Goal: Task Accomplishment & Management: Manage account settings

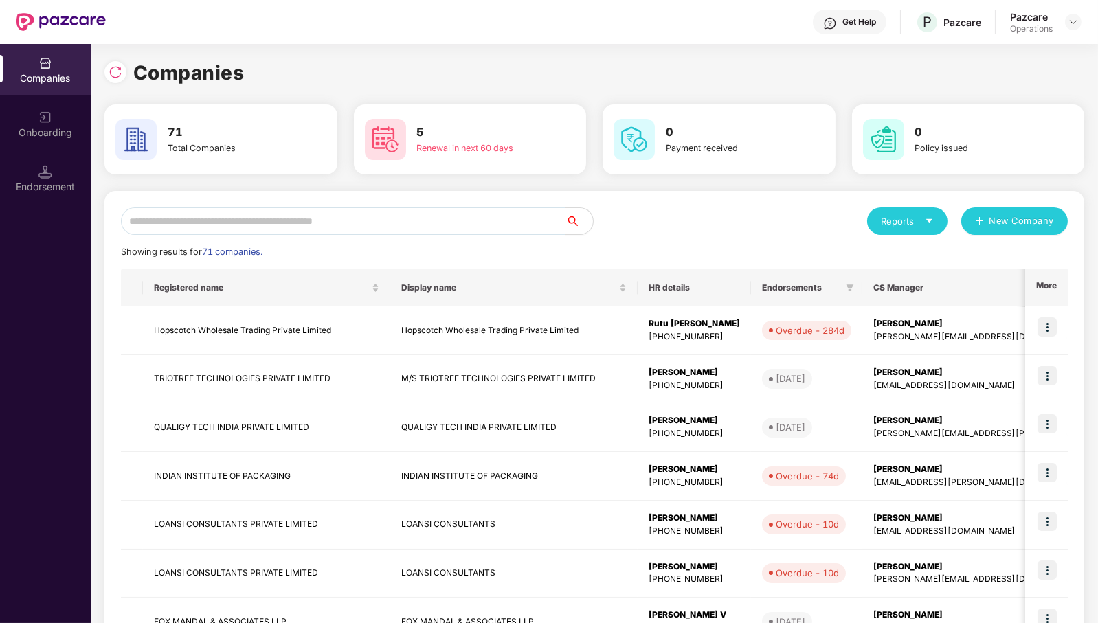
click at [440, 228] on input "text" at bounding box center [343, 220] width 444 height 27
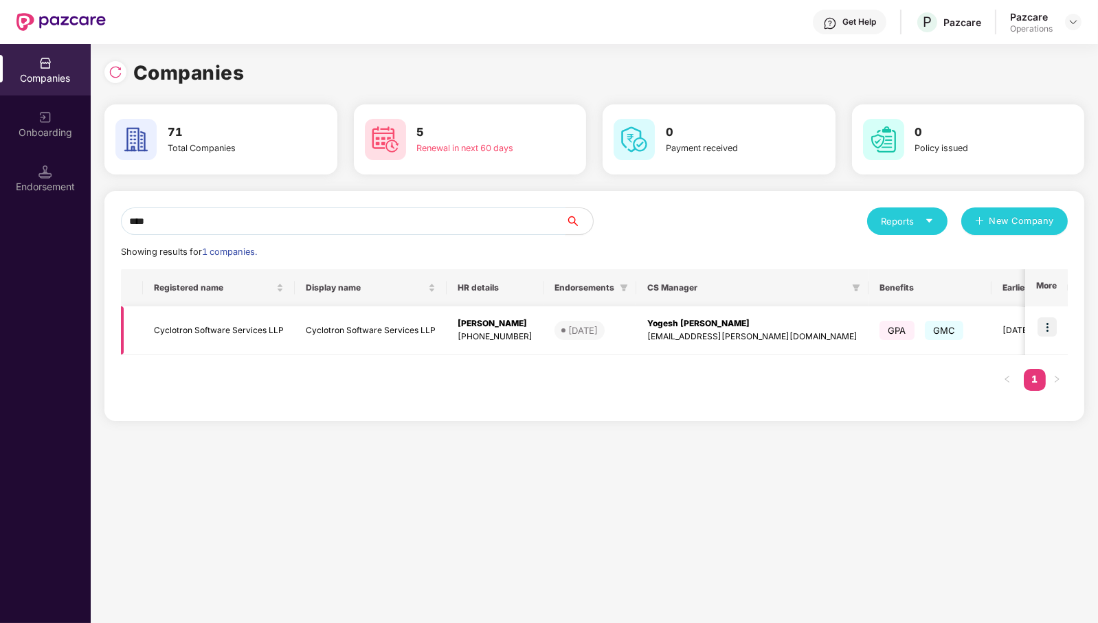
type input "****"
click at [1050, 326] on img at bounding box center [1046, 326] width 19 height 19
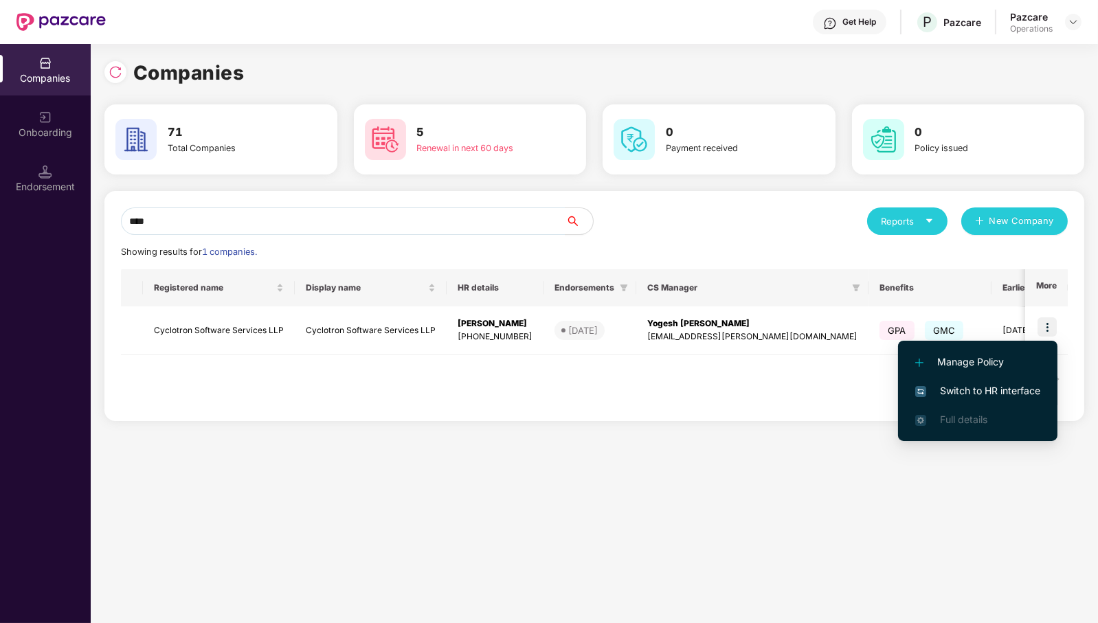
click at [1008, 389] on span "Switch to HR interface" at bounding box center [977, 390] width 125 height 15
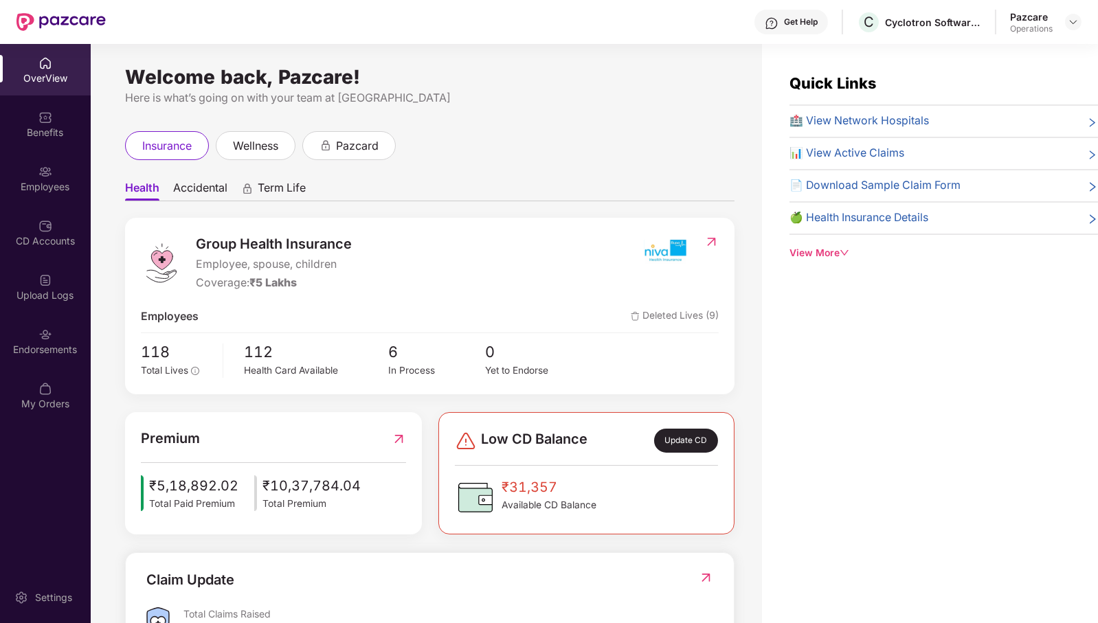
click at [34, 179] on div "Employees" at bounding box center [45, 178] width 91 height 52
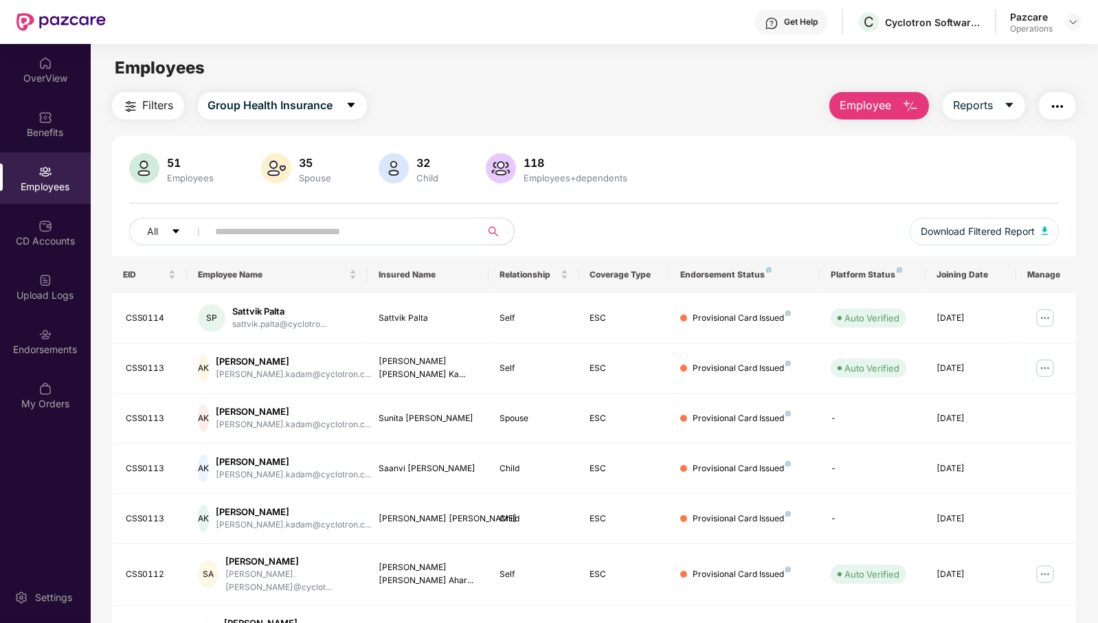
click at [168, 102] on span "Filters" at bounding box center [158, 105] width 31 height 17
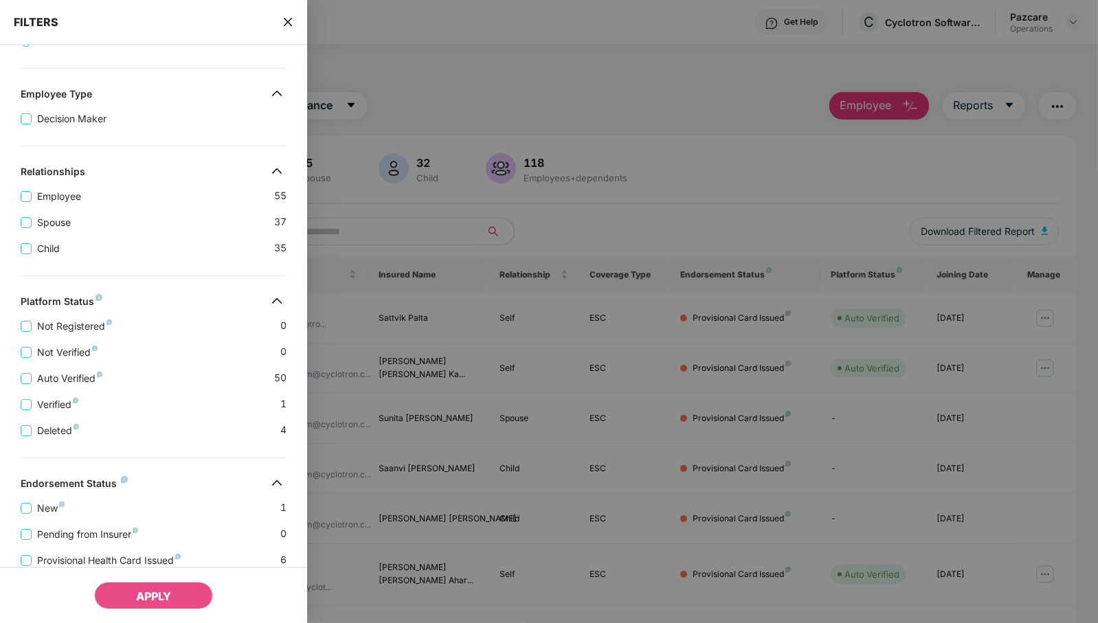
scroll to position [265, 0]
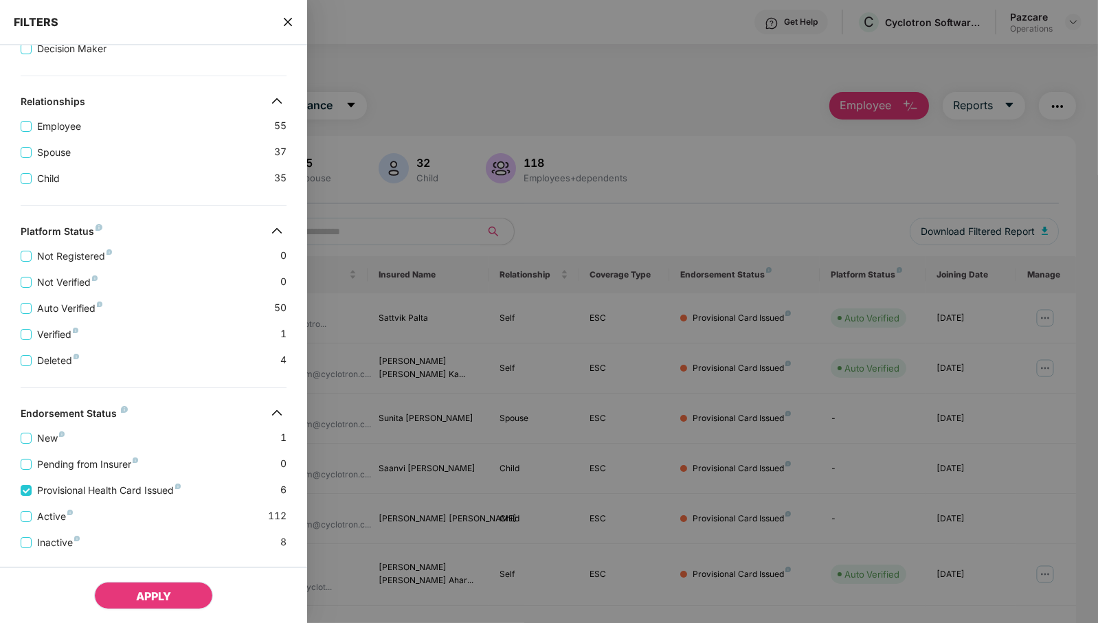
click at [155, 591] on span "APPLY" at bounding box center [153, 596] width 35 height 14
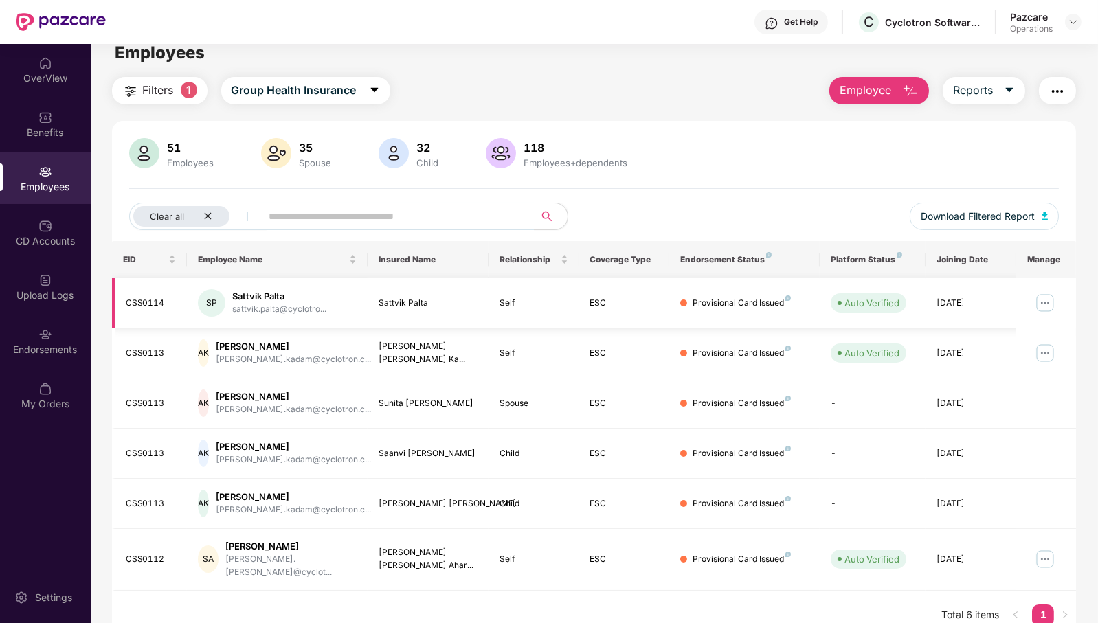
scroll to position [0, 0]
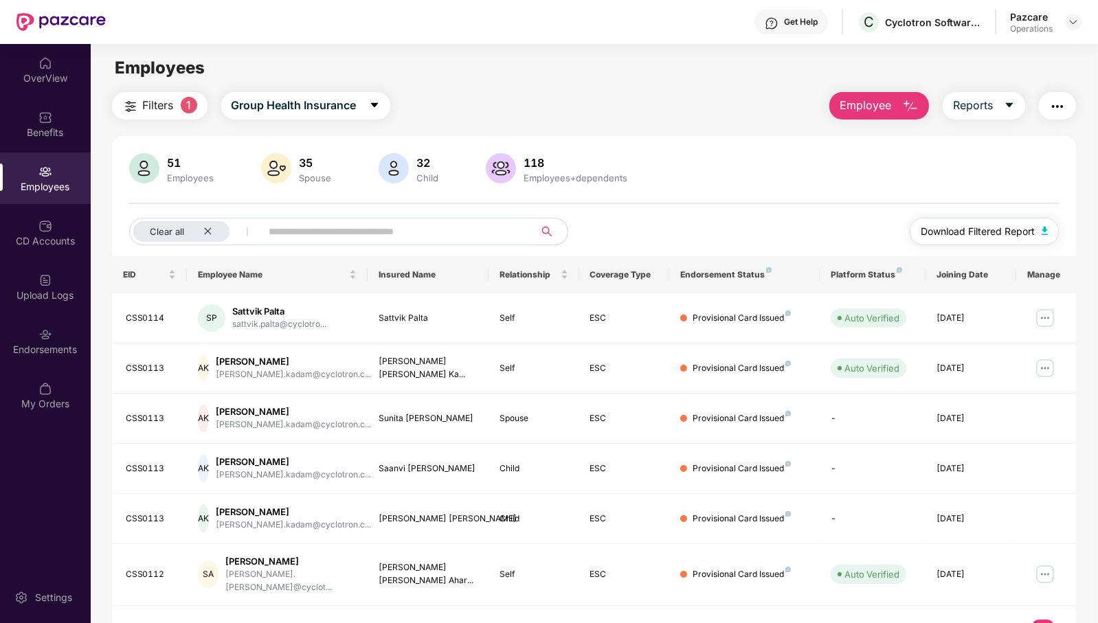
click at [997, 234] on span "Download Filtered Report" at bounding box center [977, 231] width 114 height 15
click at [1059, 114] on img "button" at bounding box center [1057, 106] width 16 height 16
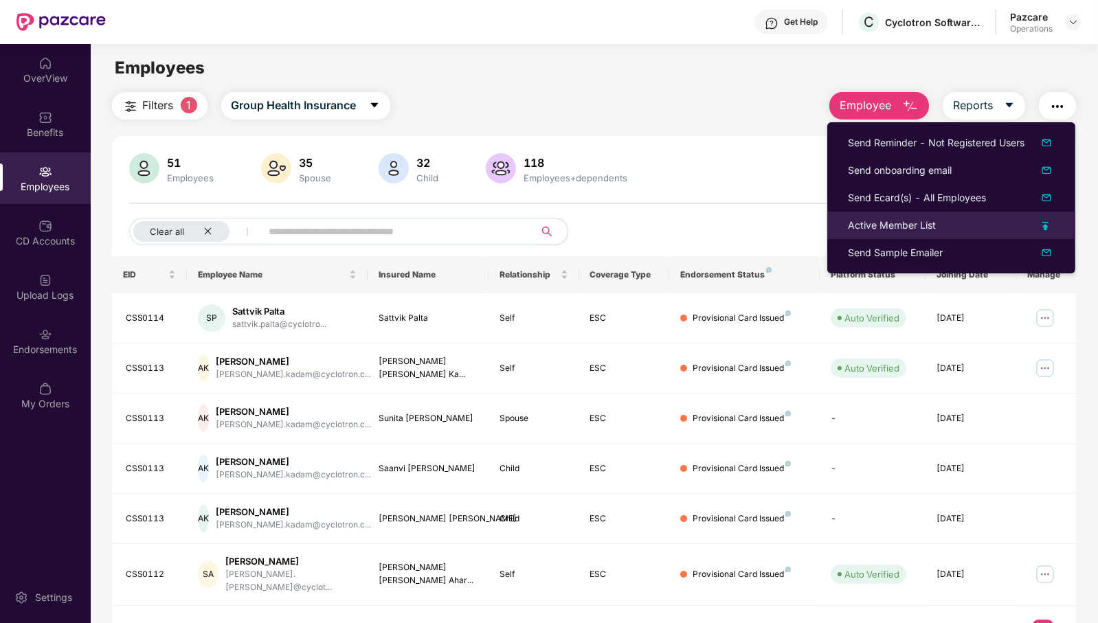
click at [933, 224] on div "Active Member List" at bounding box center [892, 225] width 88 height 15
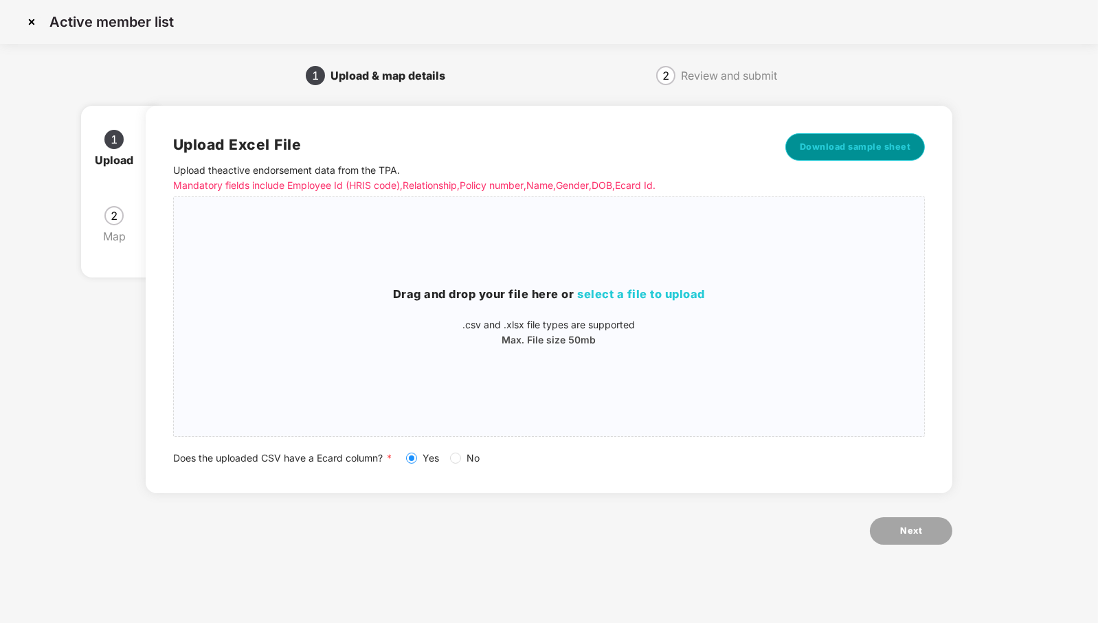
click at [866, 155] on button "Download sample sheet" at bounding box center [855, 146] width 140 height 27
click at [526, 296] on h3 "Drag and drop your file here or select a file to upload" at bounding box center [549, 295] width 751 height 18
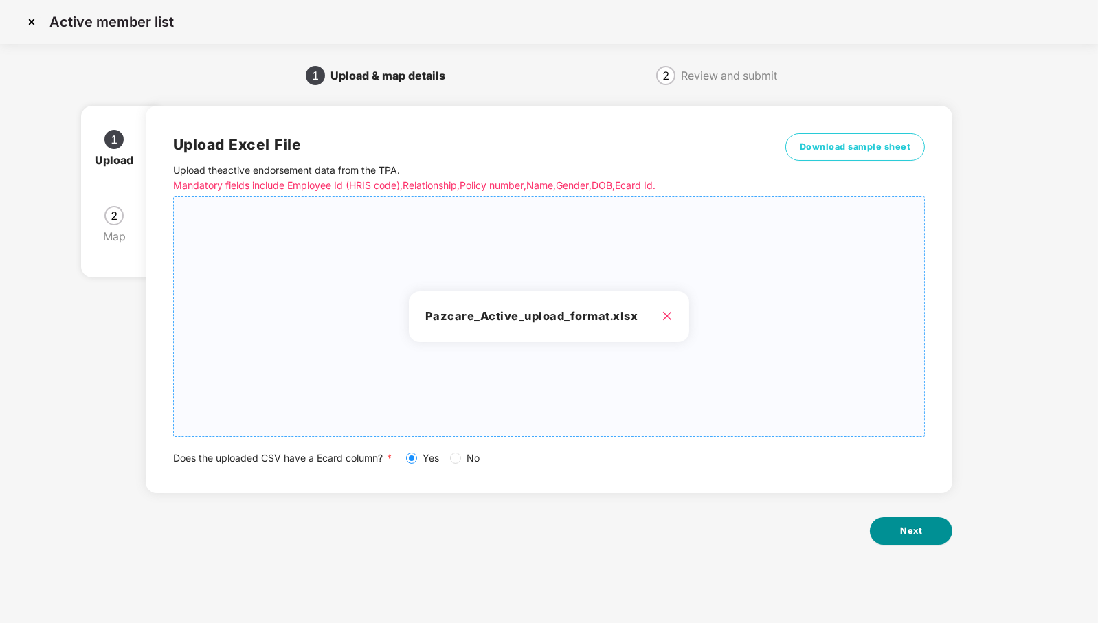
click at [917, 534] on span "Next" at bounding box center [911, 531] width 22 height 14
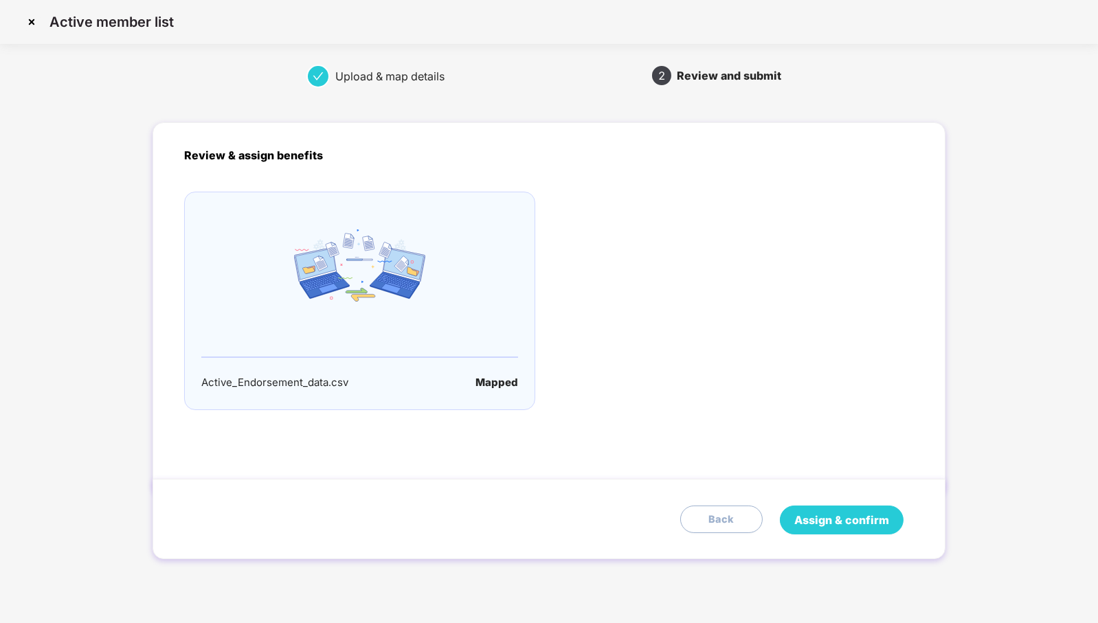
click at [854, 515] on span "Assign & confirm" at bounding box center [841, 520] width 95 height 17
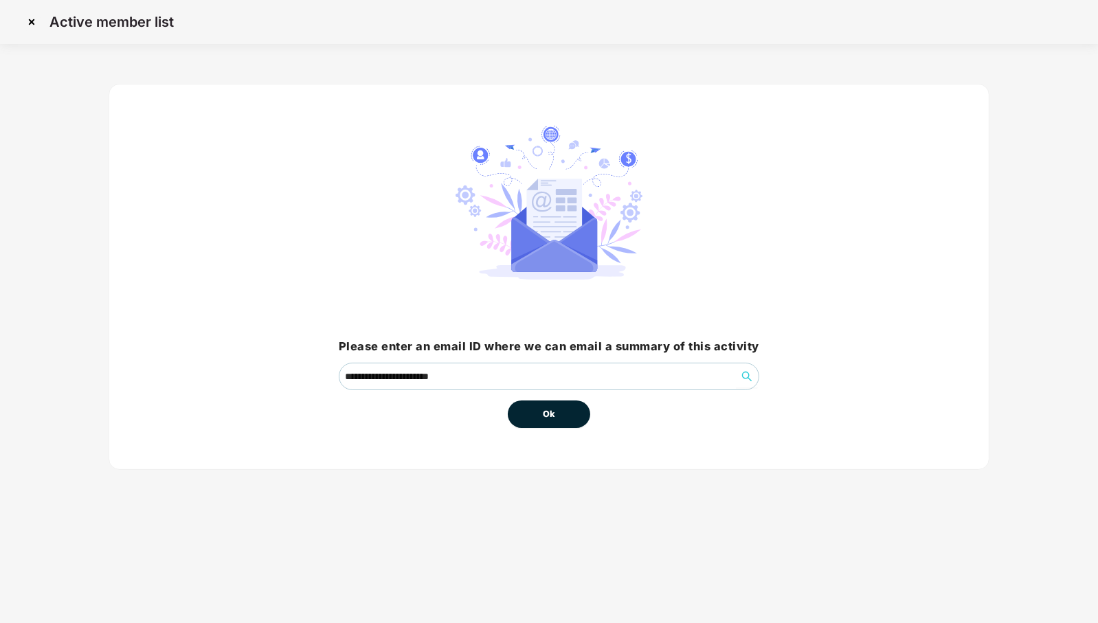
click at [543, 418] on span "Ok" at bounding box center [549, 414] width 12 height 14
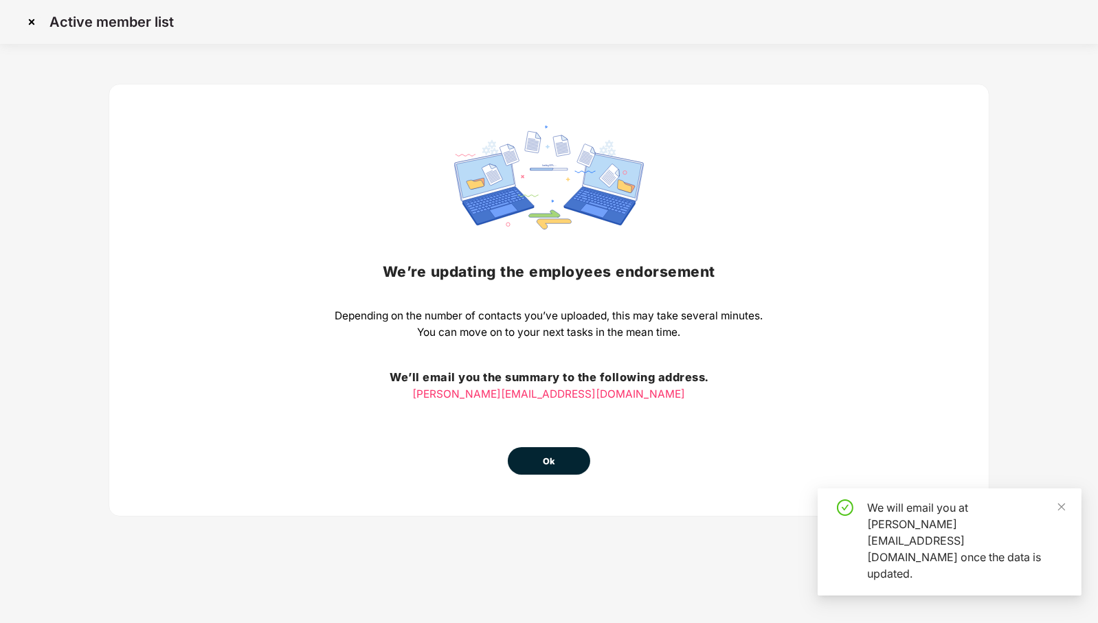
click at [547, 459] on span "Ok" at bounding box center [549, 462] width 12 height 14
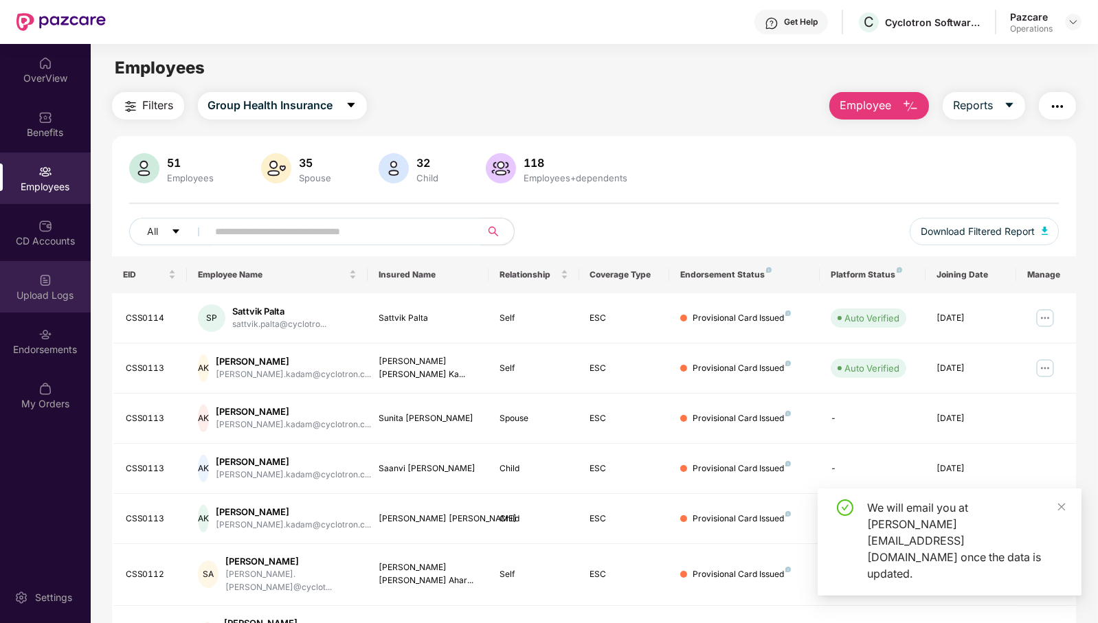
click at [47, 286] on img at bounding box center [45, 280] width 14 height 14
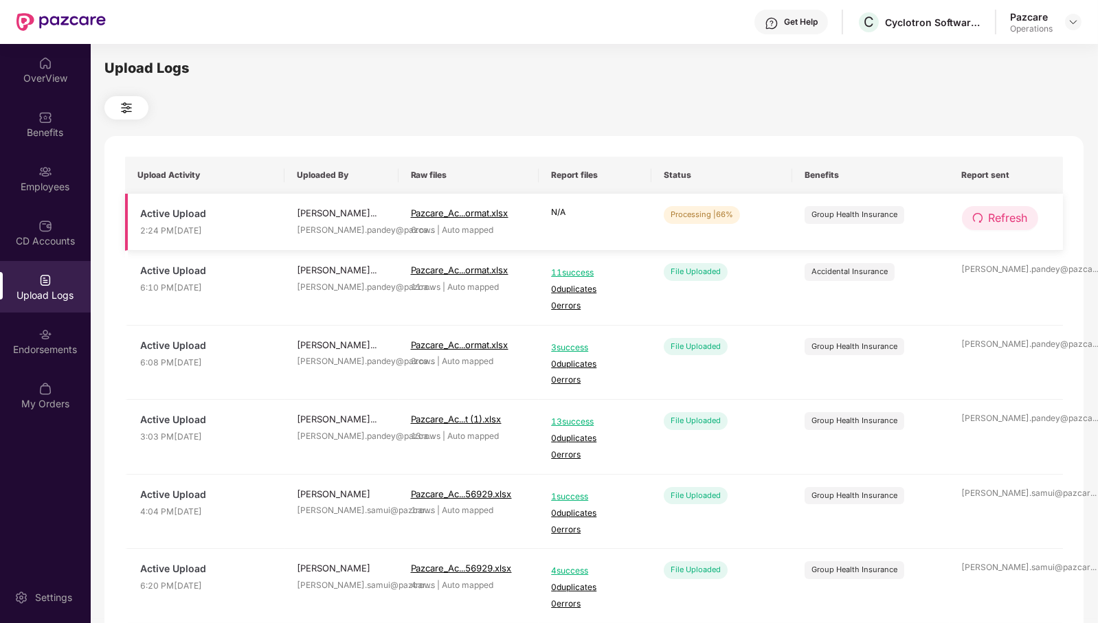
click at [1001, 225] on span "Refresh" at bounding box center [1007, 217] width 39 height 17
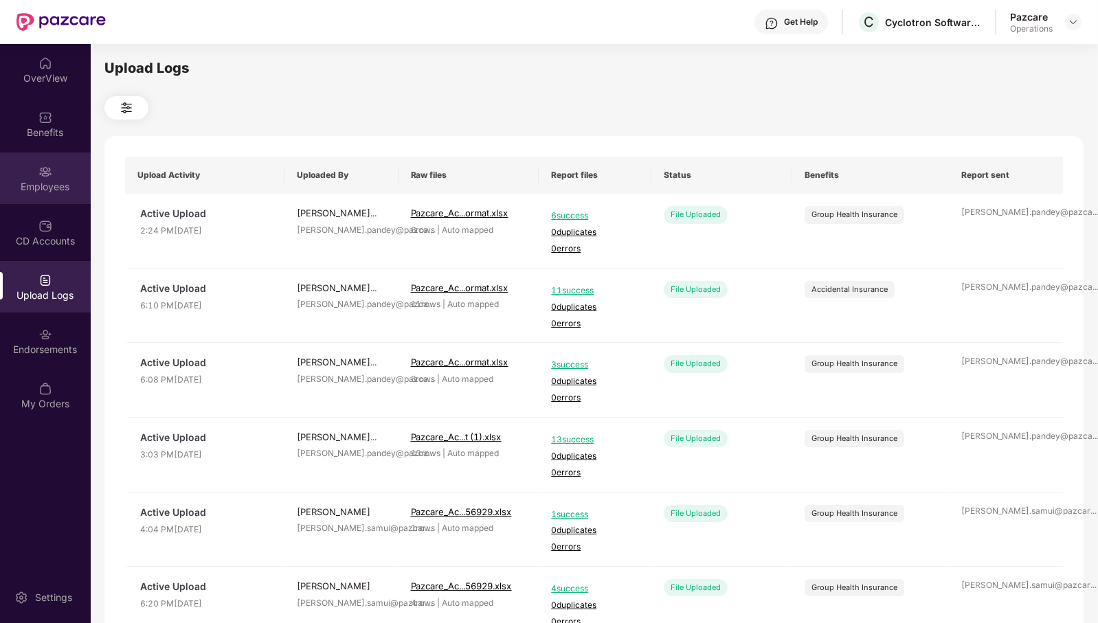
click at [23, 196] on div "Employees" at bounding box center [45, 178] width 91 height 52
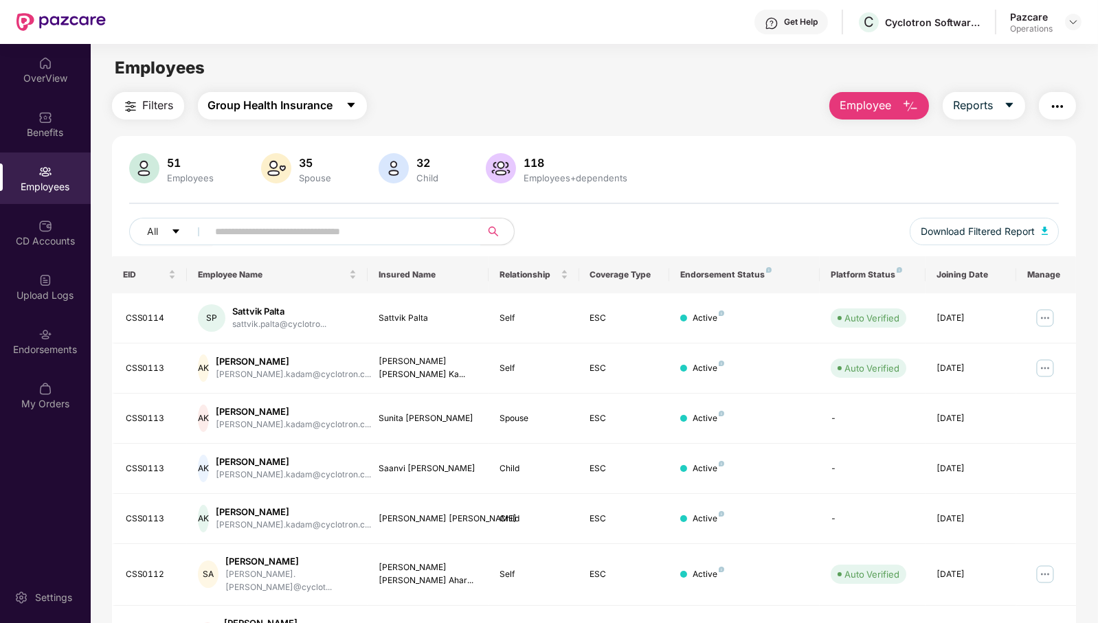
click at [279, 113] on span "Group Health Insurance" at bounding box center [270, 105] width 125 height 17
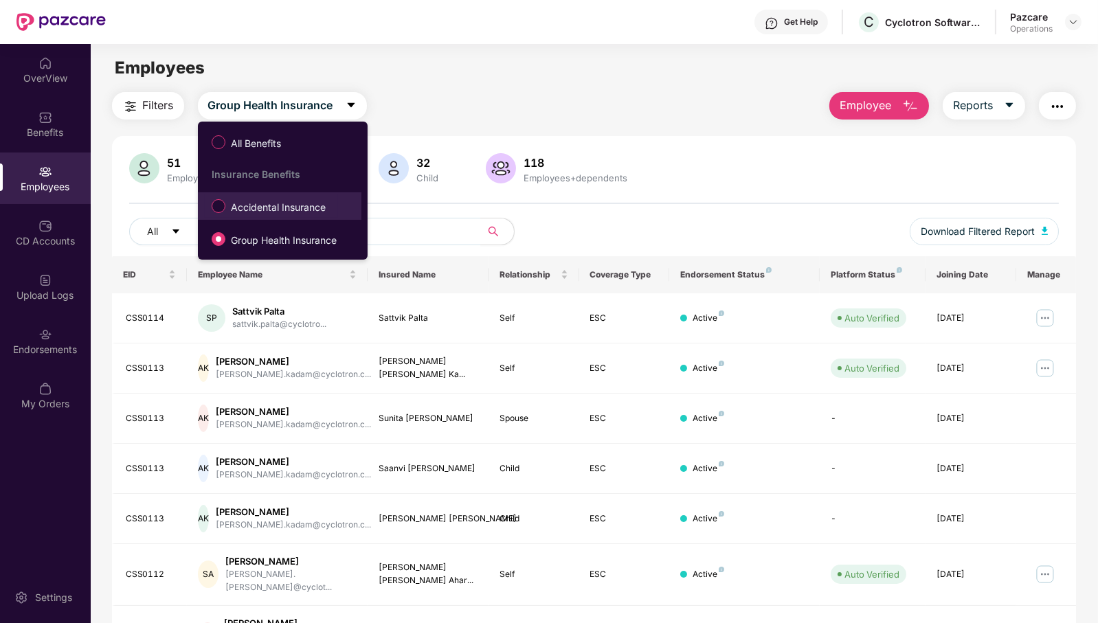
click at [299, 206] on span "Accidental Insurance" at bounding box center [278, 207] width 106 height 15
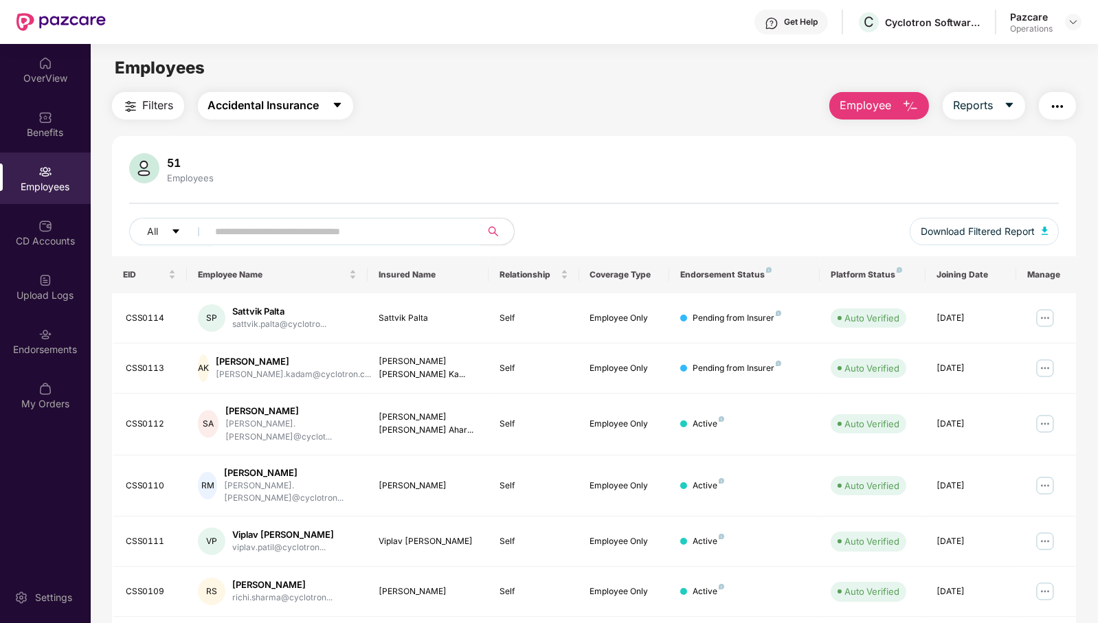
click at [293, 108] on span "Accidental Insurance" at bounding box center [263, 105] width 111 height 17
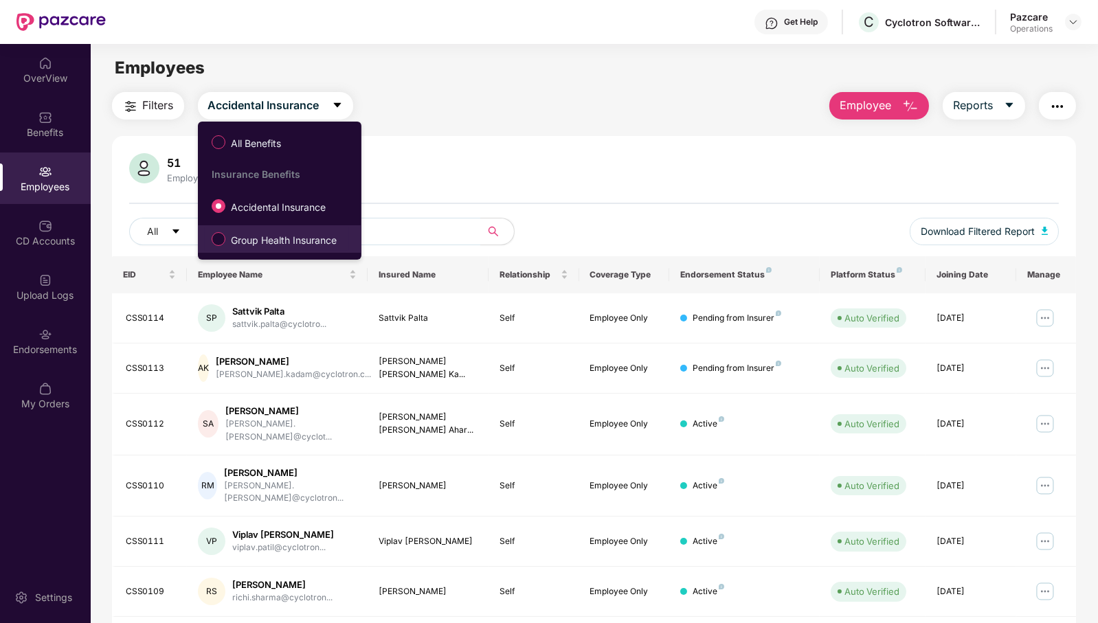
click at [291, 234] on span "Group Health Insurance" at bounding box center [283, 240] width 117 height 15
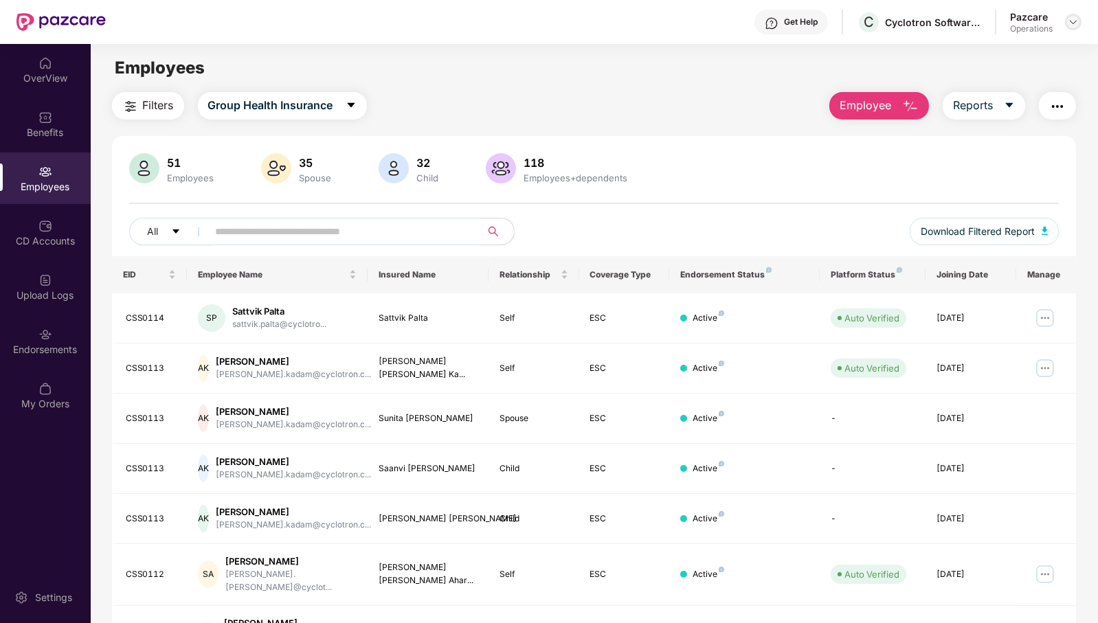
click at [1076, 18] on img at bounding box center [1072, 21] width 11 height 11
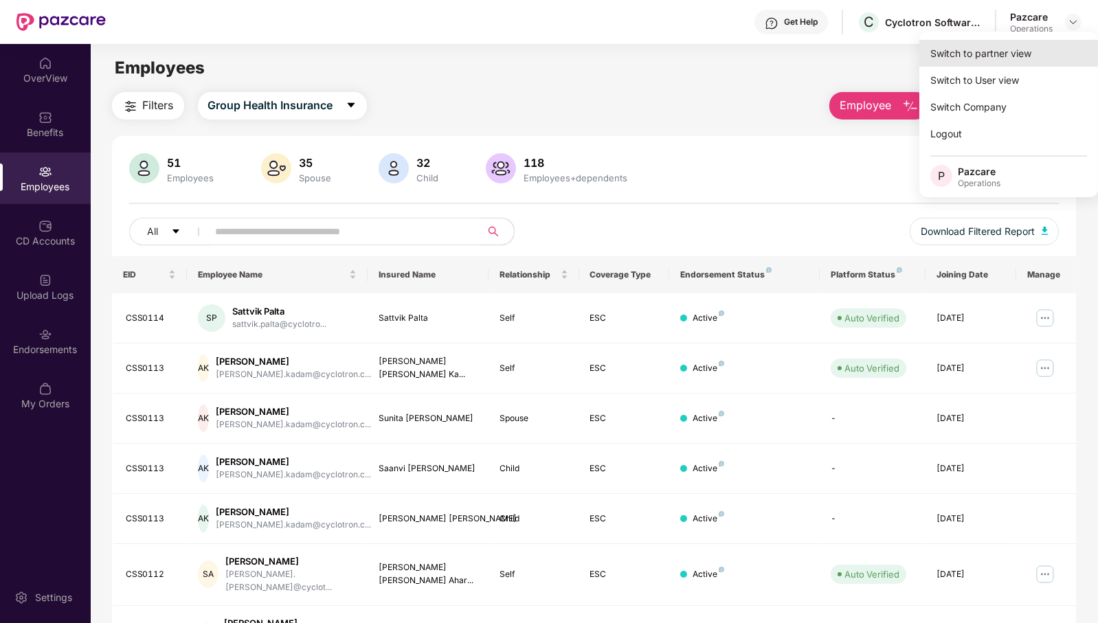
click at [1050, 53] on div "Switch to partner view" at bounding box center [1008, 53] width 179 height 27
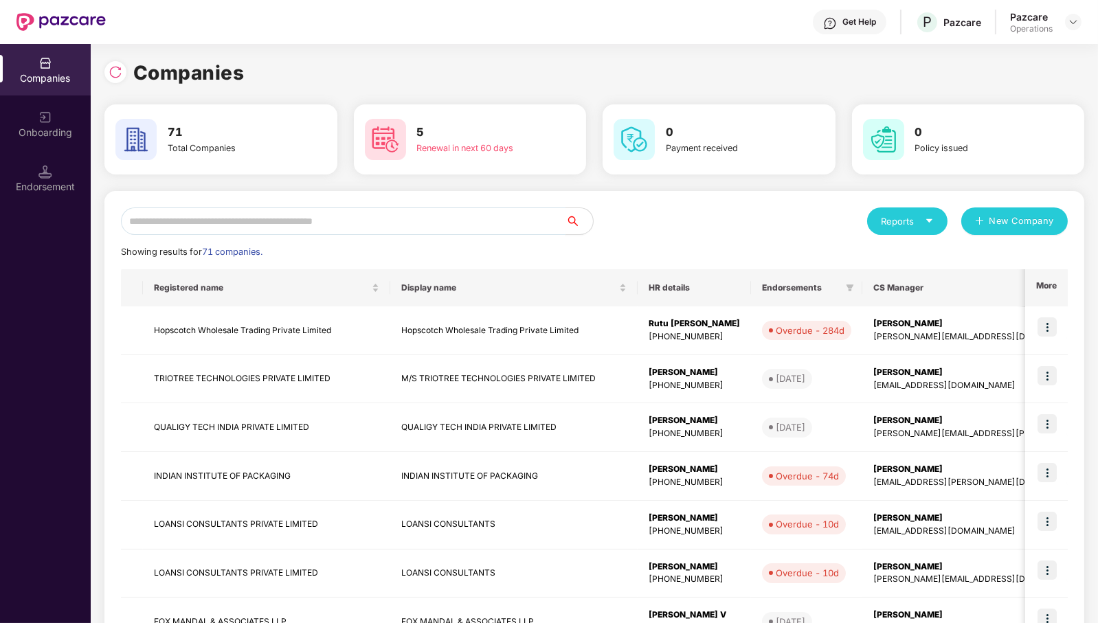
click at [339, 227] on input "text" at bounding box center [343, 220] width 444 height 27
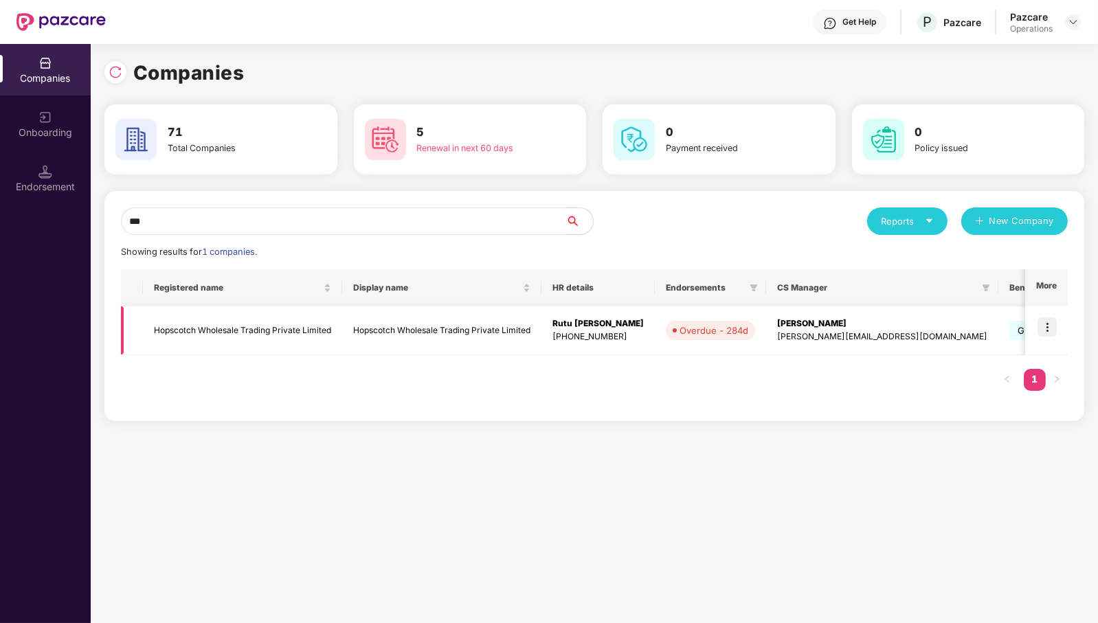
type input "***"
click at [1045, 328] on img at bounding box center [1046, 326] width 19 height 19
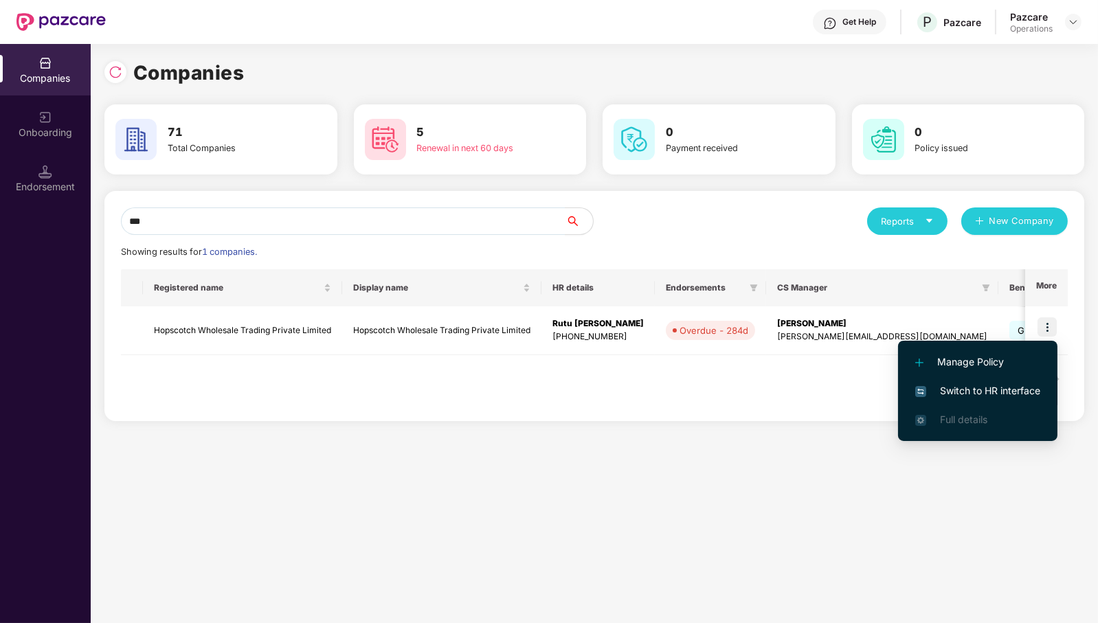
click at [1023, 385] on span "Switch to HR interface" at bounding box center [977, 390] width 125 height 15
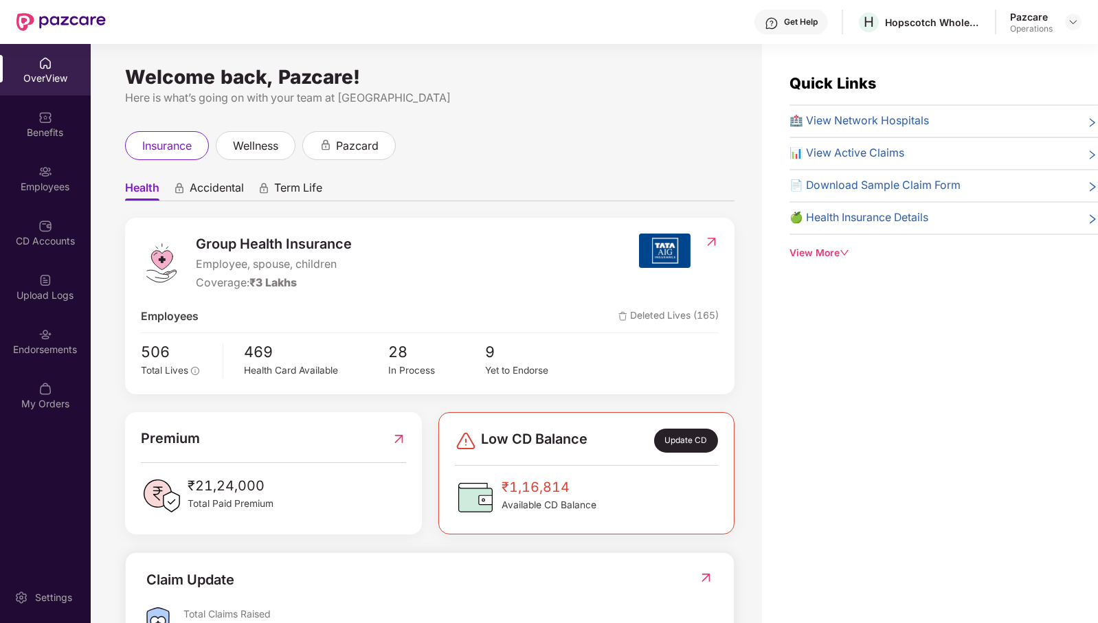
click at [46, 346] on div "Endorsements" at bounding box center [45, 350] width 91 height 14
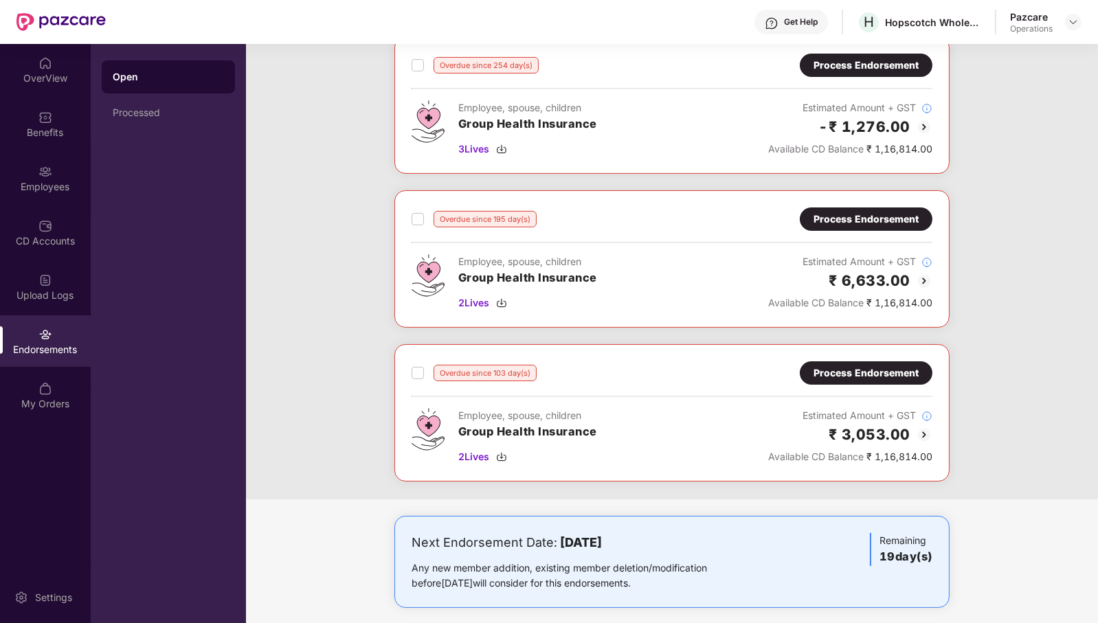
scroll to position [396, 0]
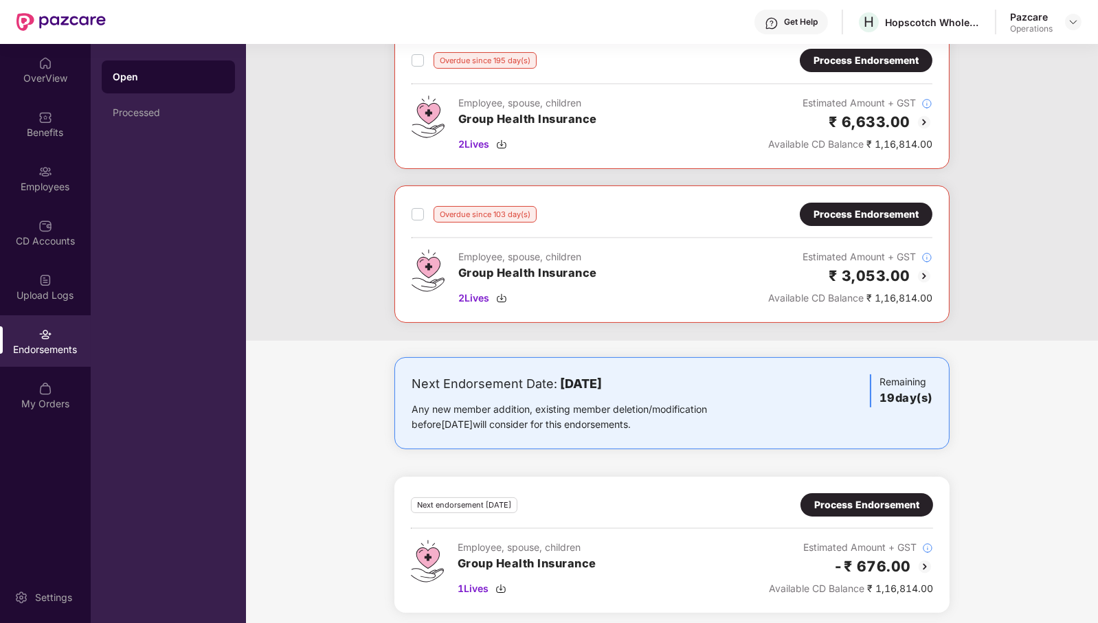
click at [865, 497] on div "Process Endorsement" at bounding box center [866, 504] width 105 height 15
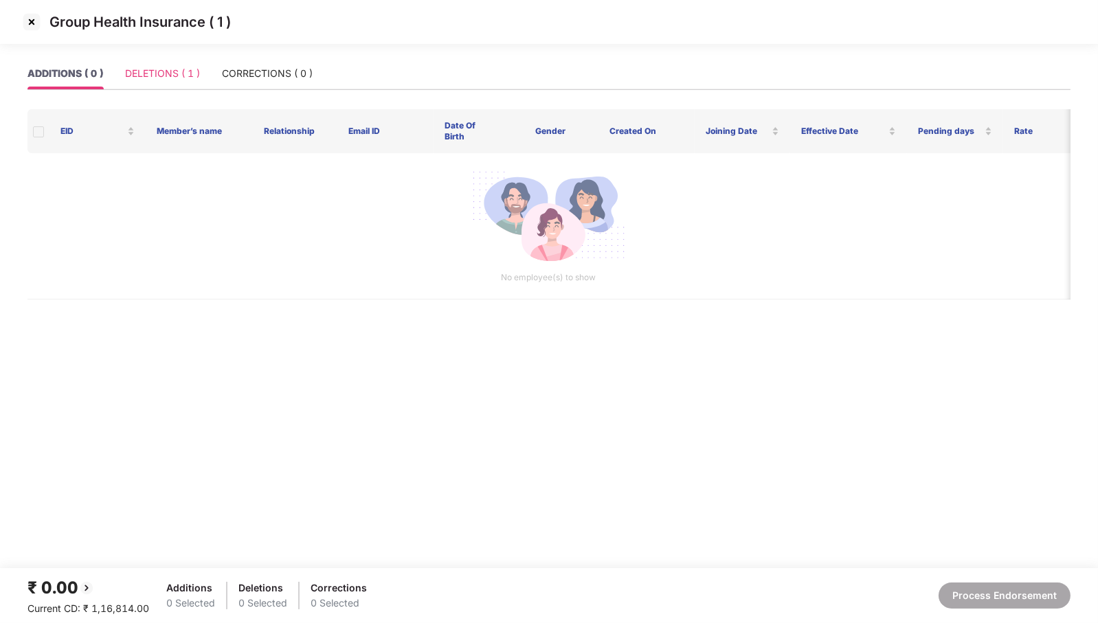
click at [146, 62] on div "DELETIONS ( 1 )" at bounding box center [162, 74] width 75 height 32
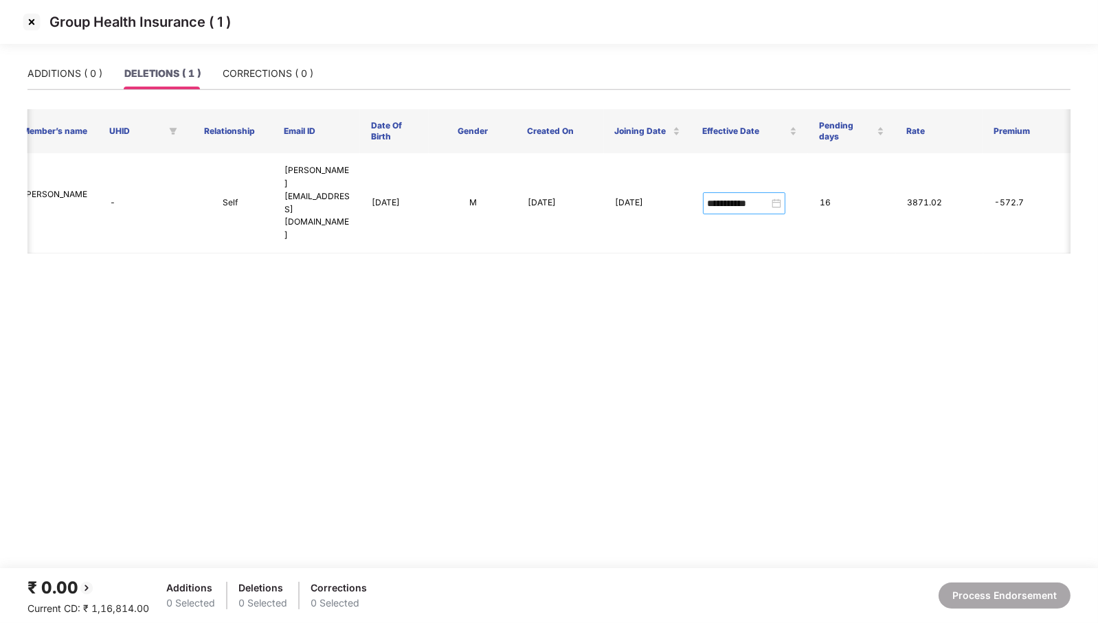
scroll to position [0, 0]
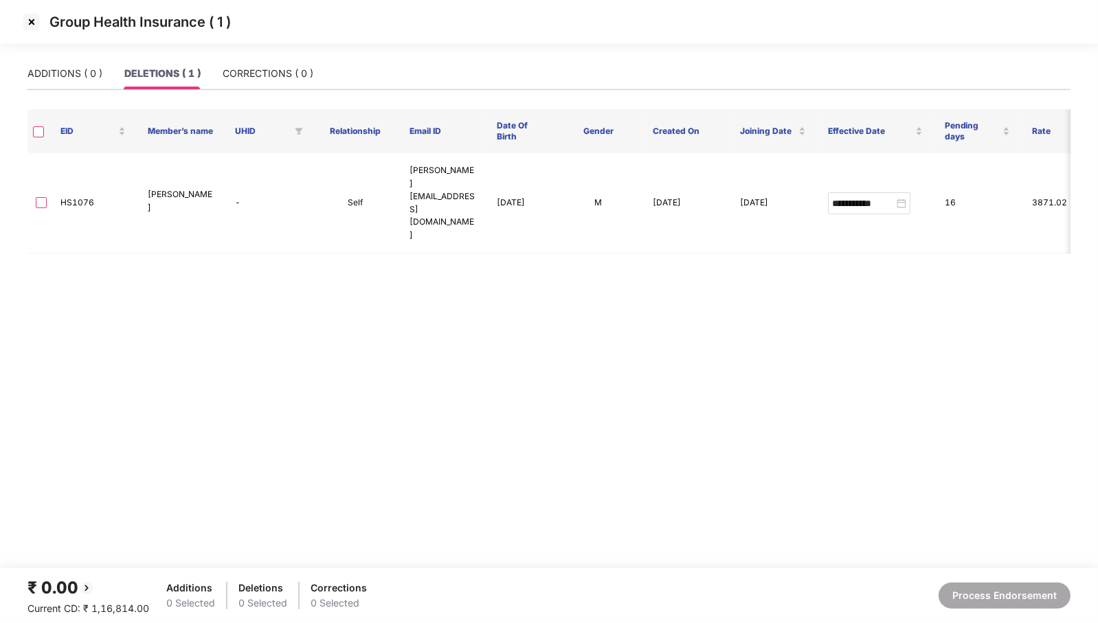
click at [27, 21] on img at bounding box center [32, 22] width 22 height 22
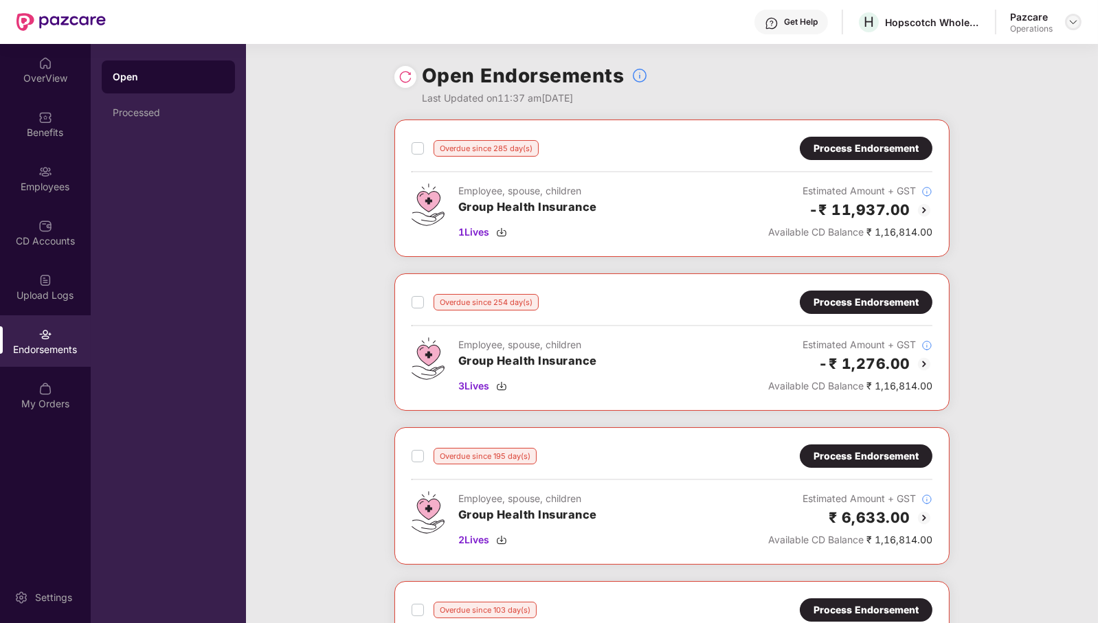
click at [1076, 26] on img at bounding box center [1072, 21] width 11 height 11
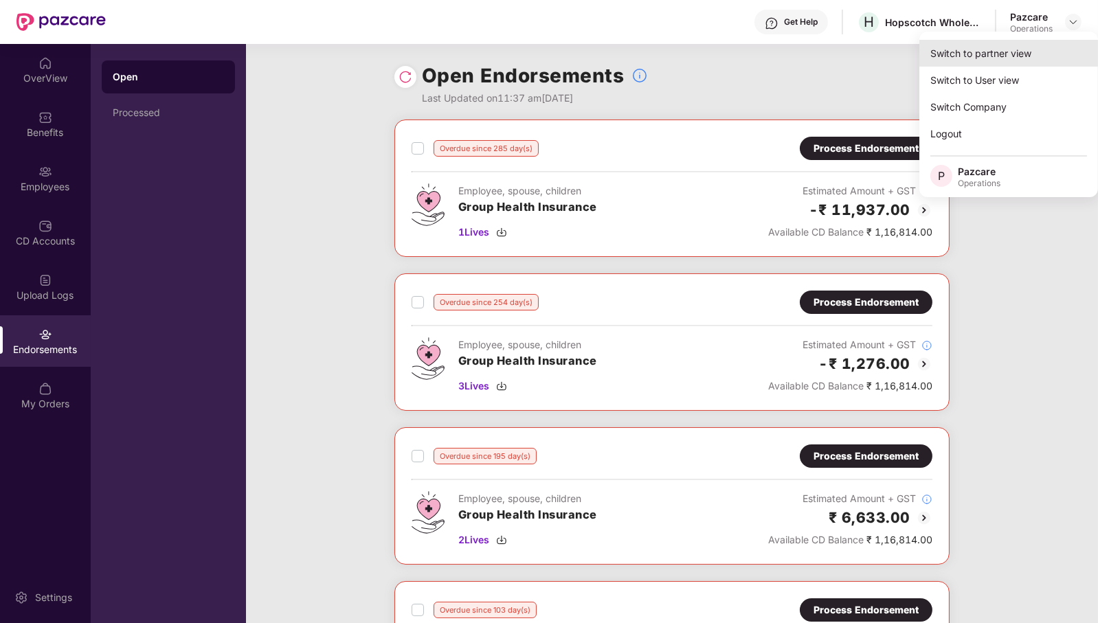
click at [1024, 54] on div "Switch to partner view" at bounding box center [1008, 53] width 179 height 27
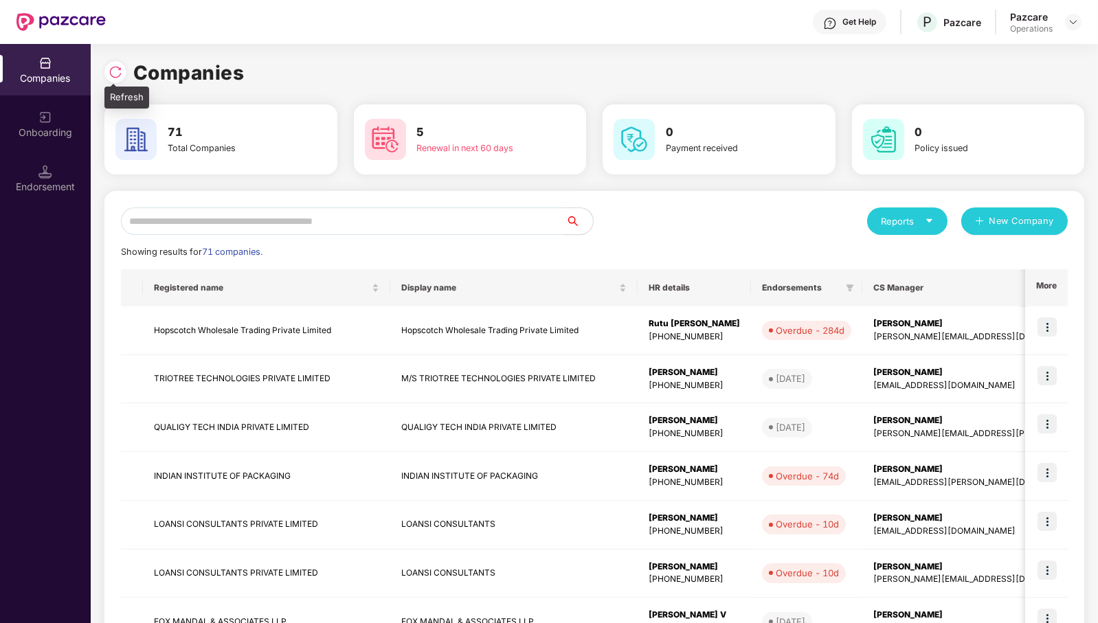
click at [124, 72] on div at bounding box center [115, 72] width 22 height 22
click at [420, 218] on input "text" at bounding box center [343, 220] width 444 height 27
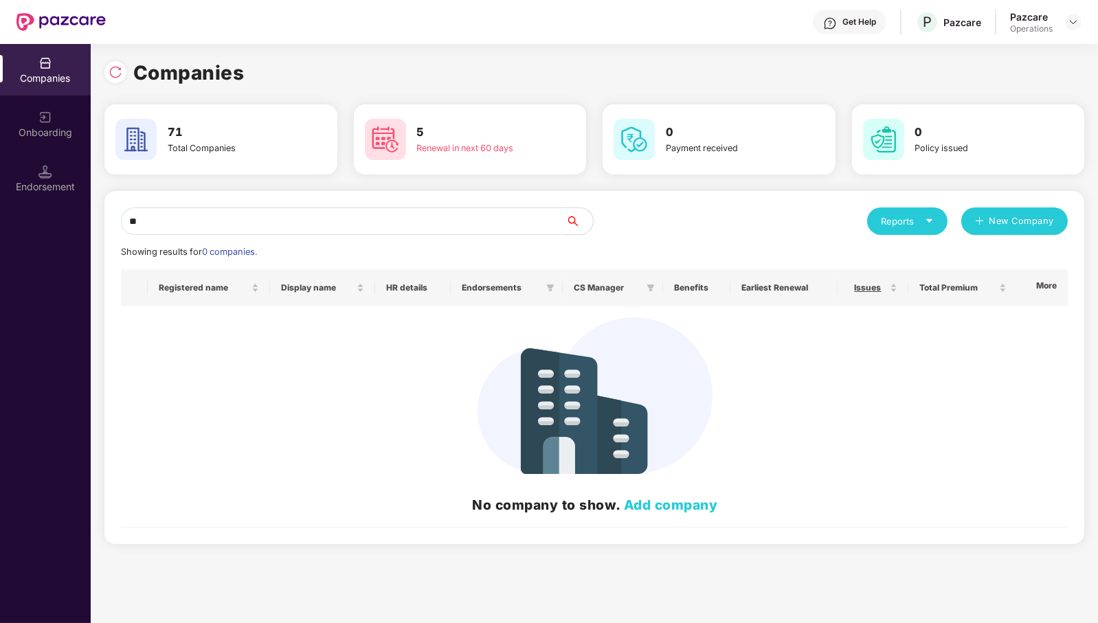
type input "*"
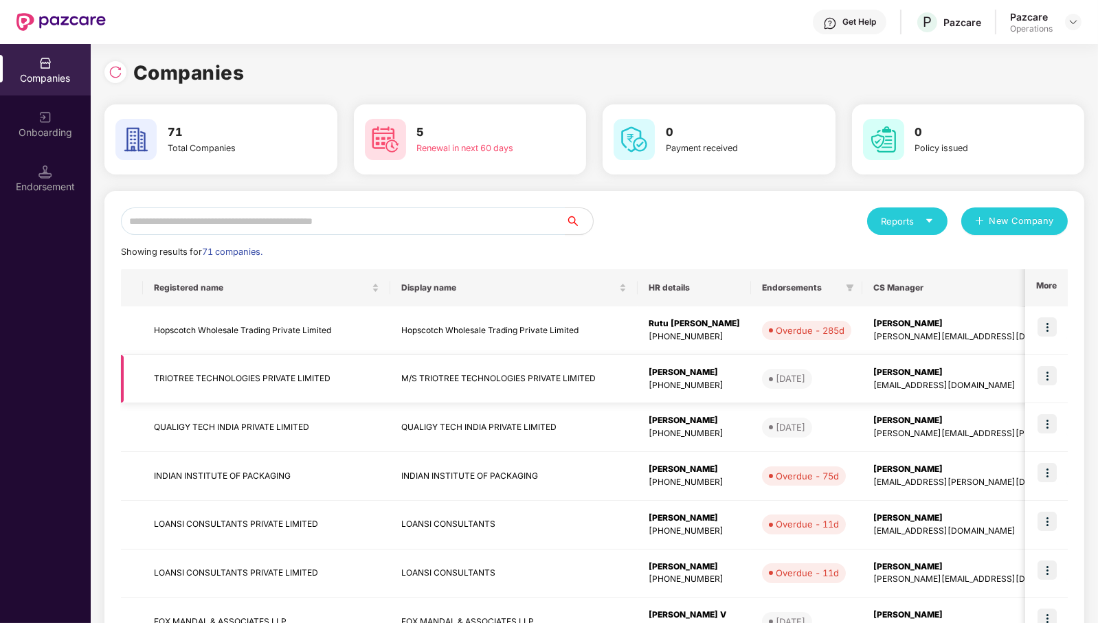
click at [1051, 376] on img at bounding box center [1046, 375] width 19 height 19
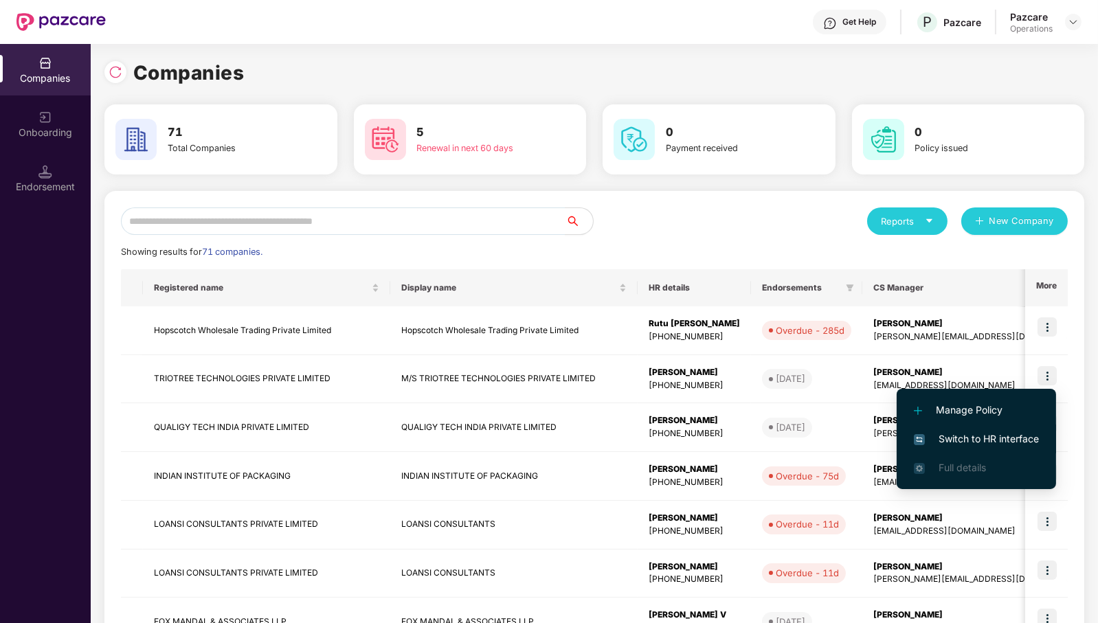
click at [1019, 441] on span "Switch to HR interface" at bounding box center [975, 438] width 125 height 15
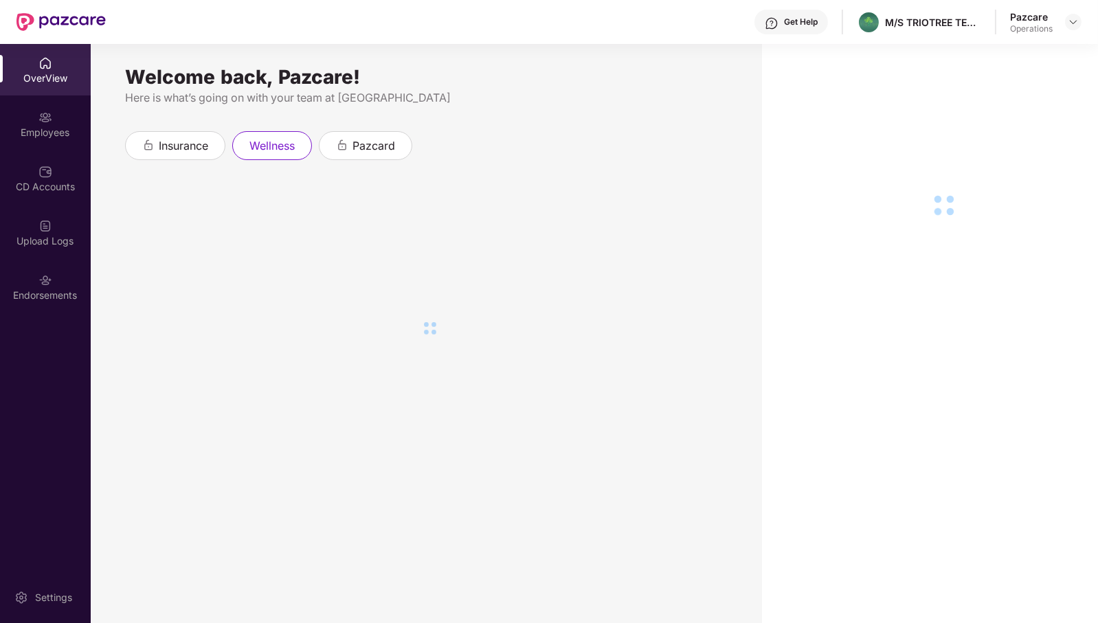
click at [34, 306] on div "Endorsements" at bounding box center [45, 287] width 91 height 52
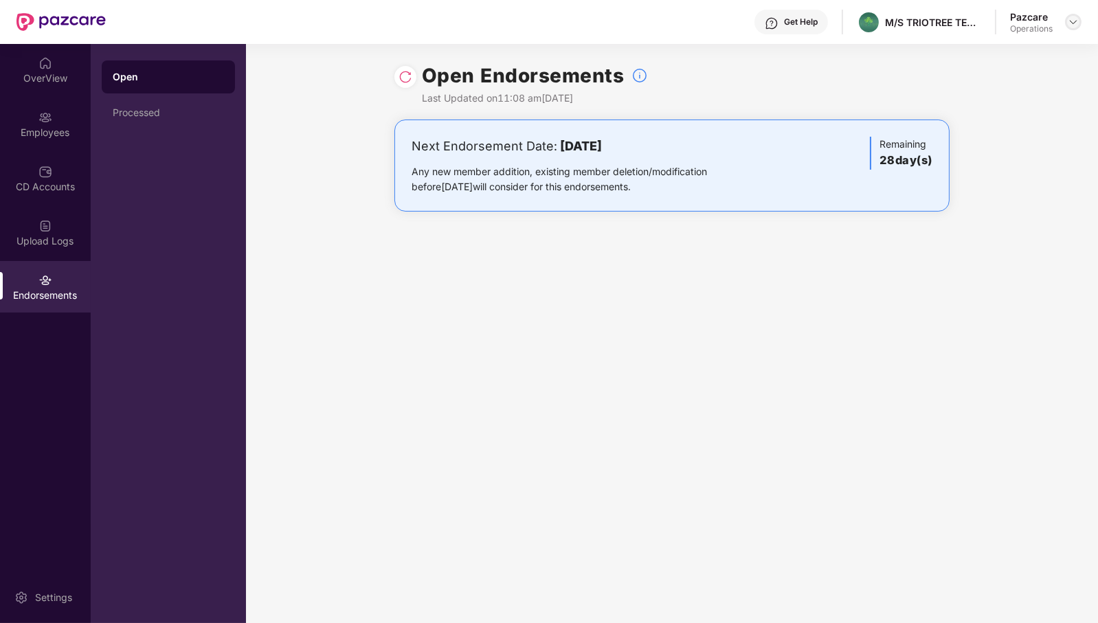
click at [1070, 21] on img at bounding box center [1072, 21] width 11 height 11
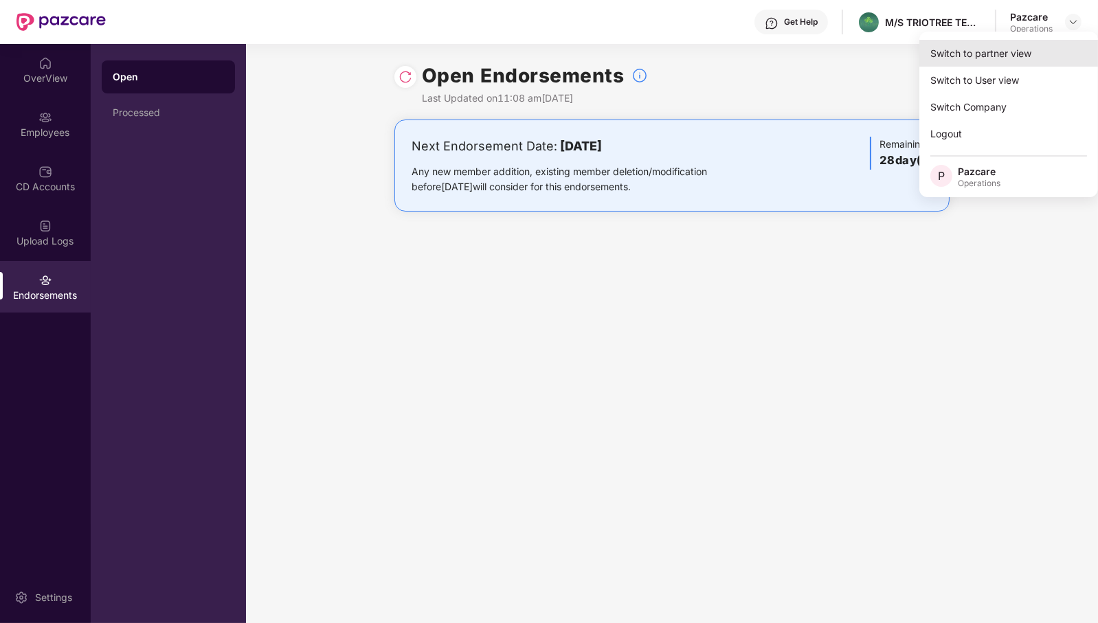
click at [1046, 45] on div "Switch to partner view" at bounding box center [1008, 53] width 179 height 27
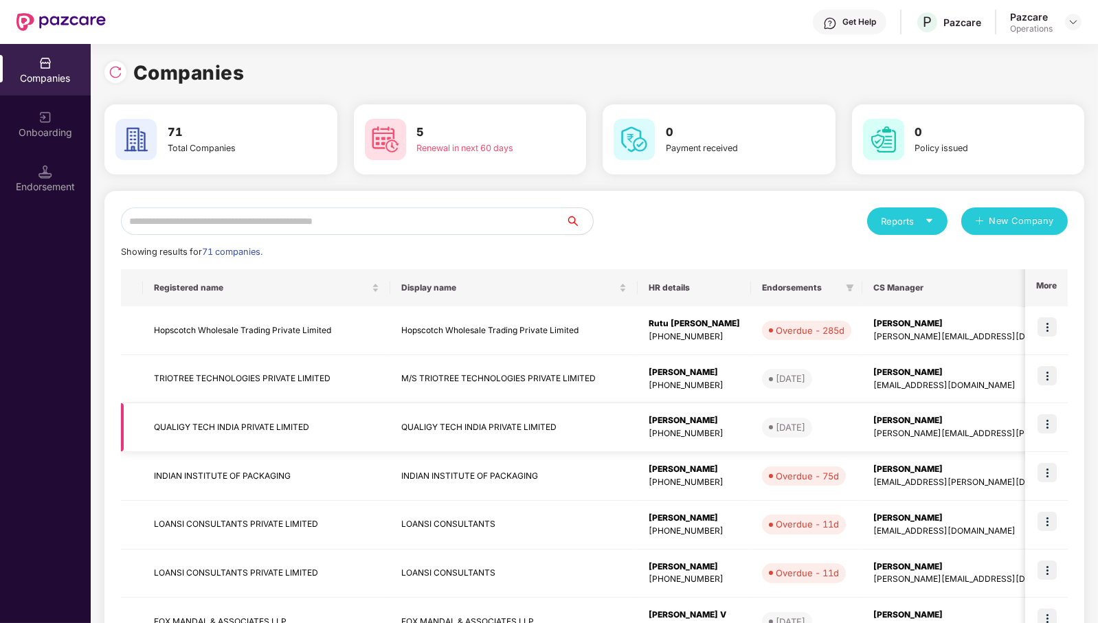
click at [1054, 422] on img at bounding box center [1046, 423] width 19 height 19
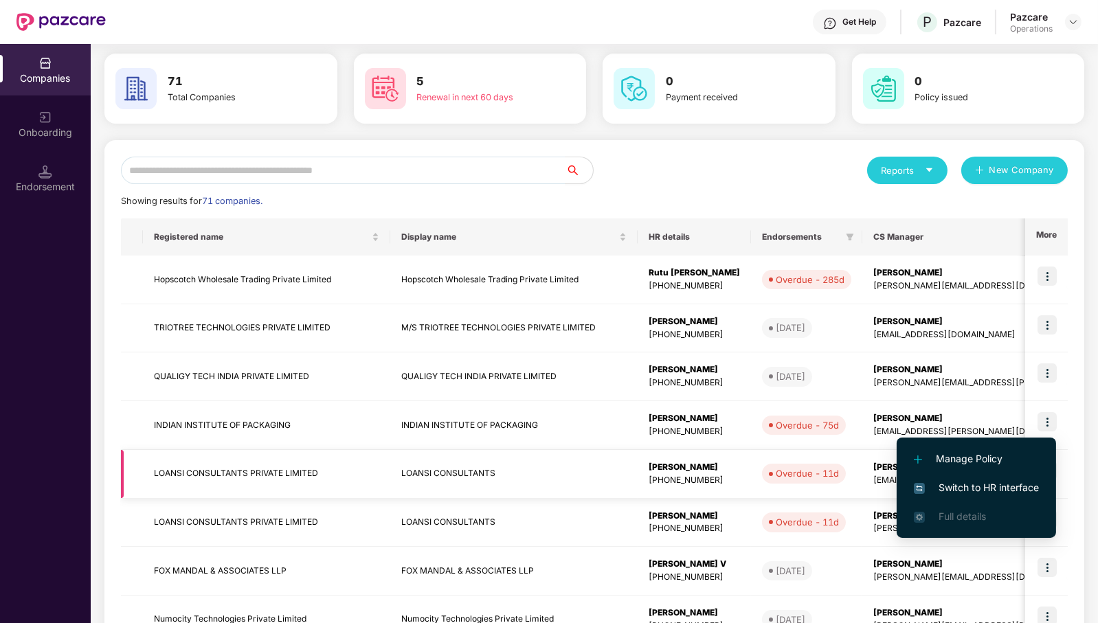
scroll to position [86, 0]
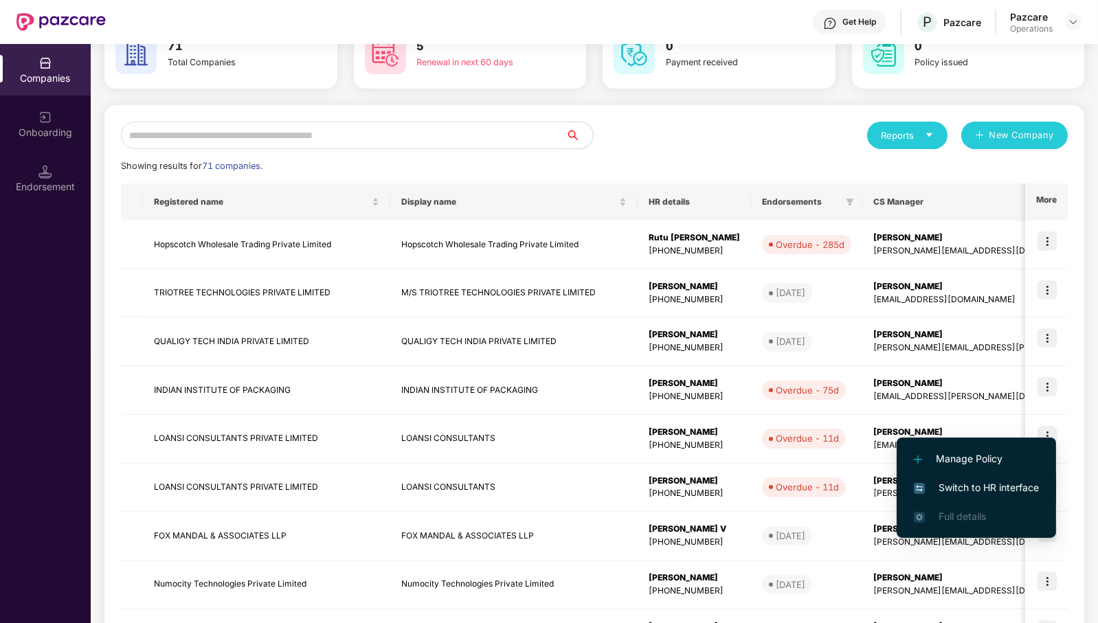
click at [1010, 488] on span "Switch to HR interface" at bounding box center [975, 487] width 125 height 15
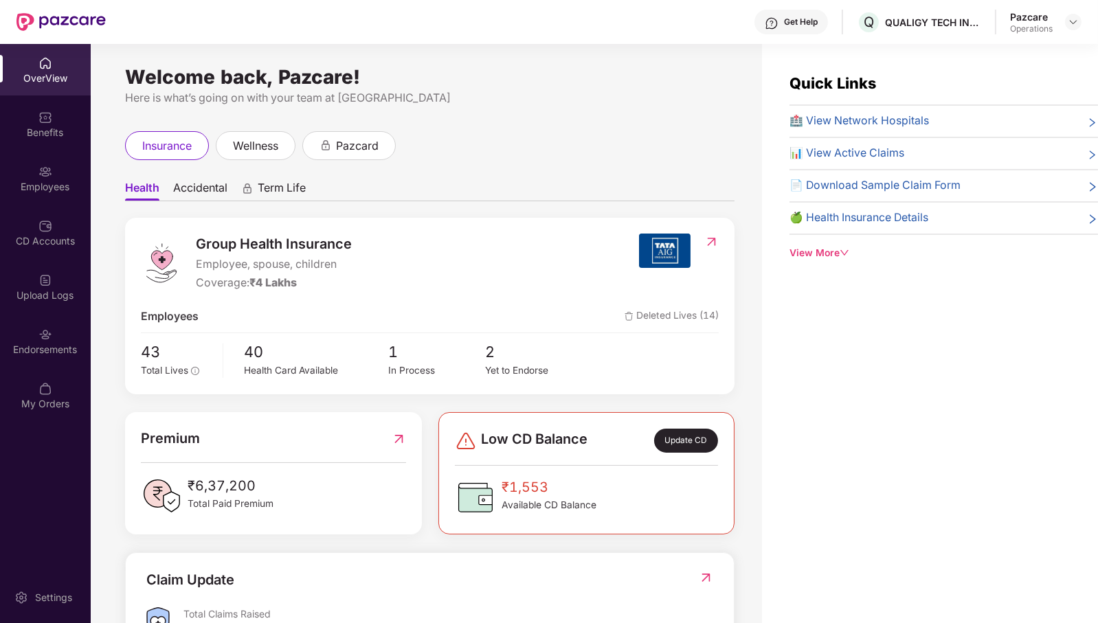
click at [43, 356] on div "Endorsements" at bounding box center [45, 350] width 91 height 14
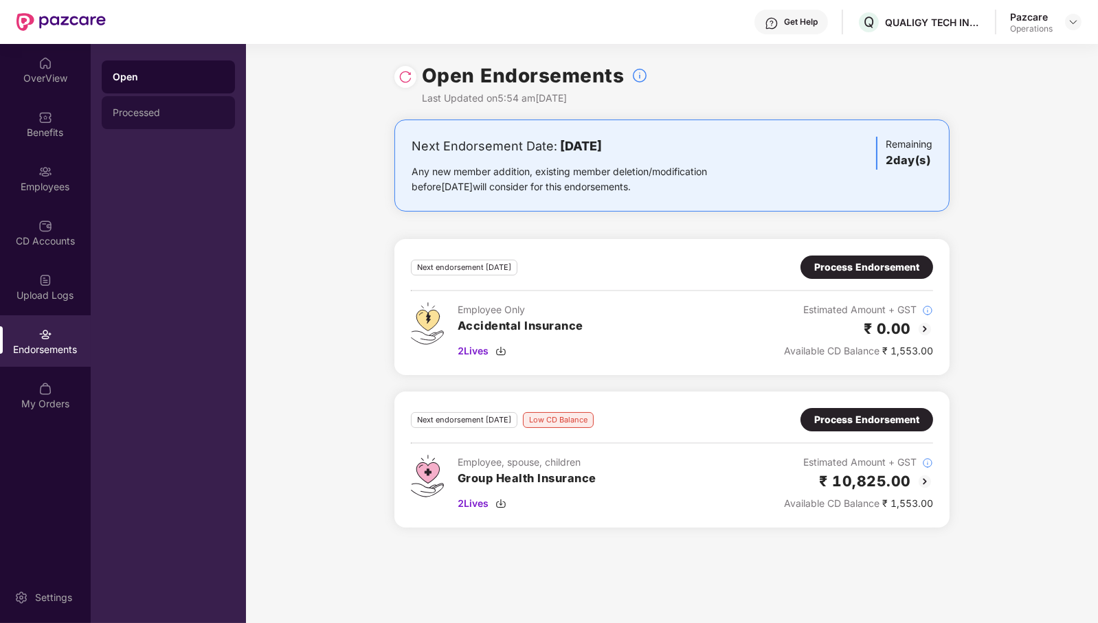
click at [166, 109] on div "Processed" at bounding box center [168, 112] width 111 height 11
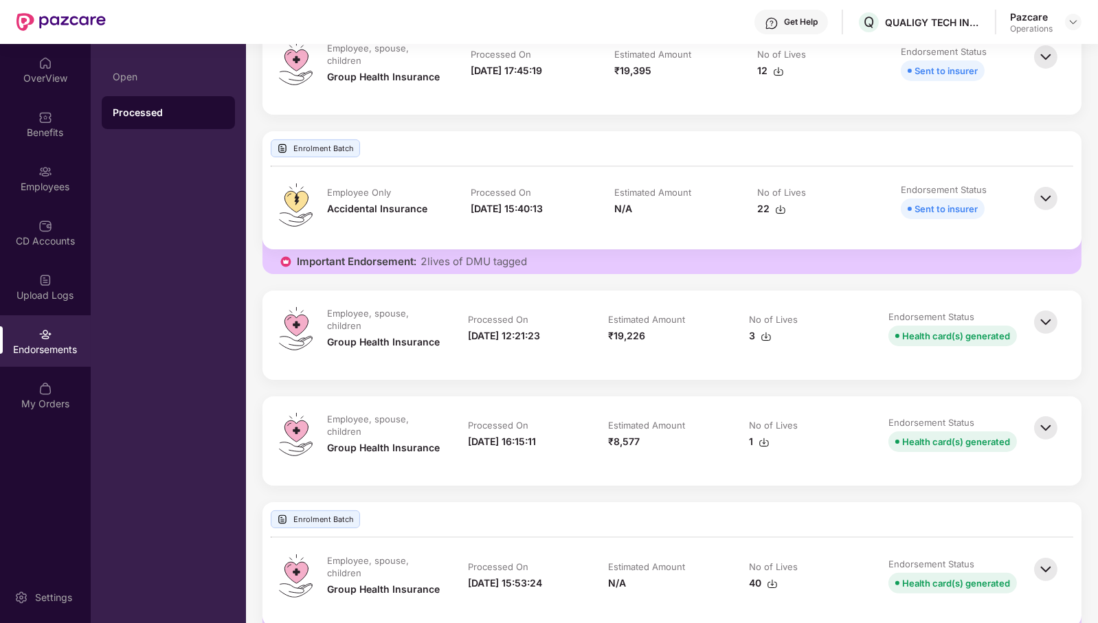
scroll to position [0, 0]
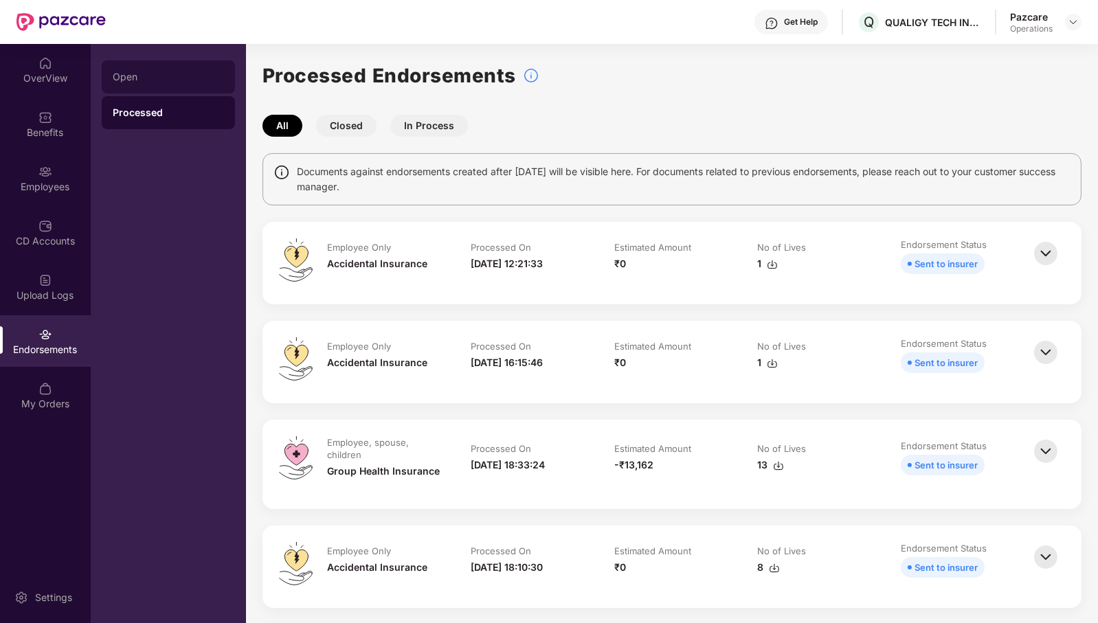
click at [179, 64] on div "Open" at bounding box center [168, 76] width 133 height 33
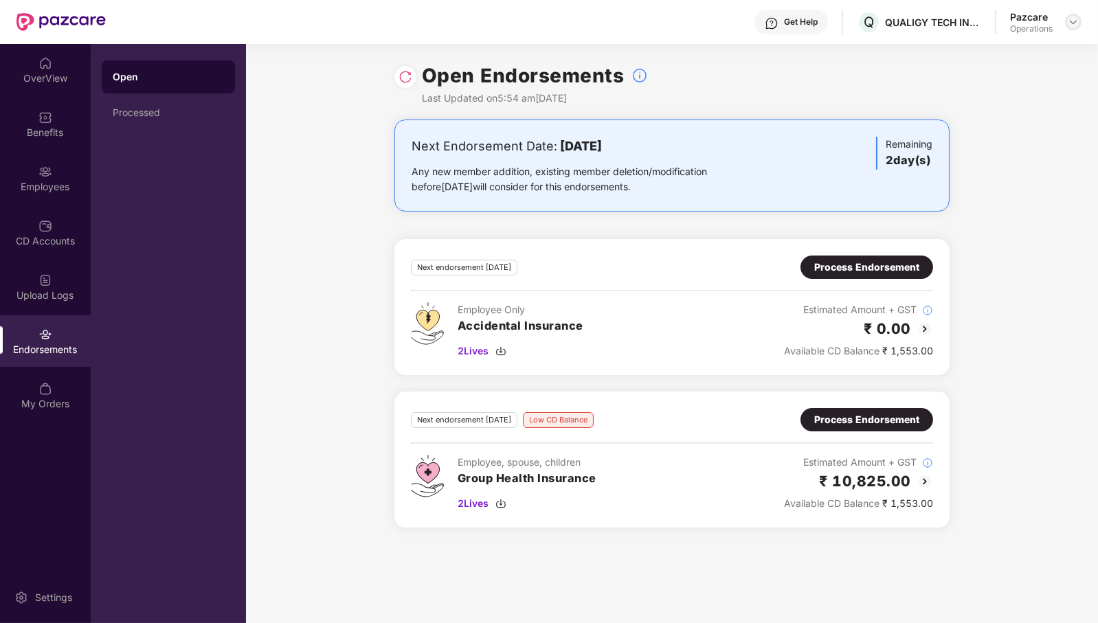
click at [1076, 20] on img at bounding box center [1072, 21] width 11 height 11
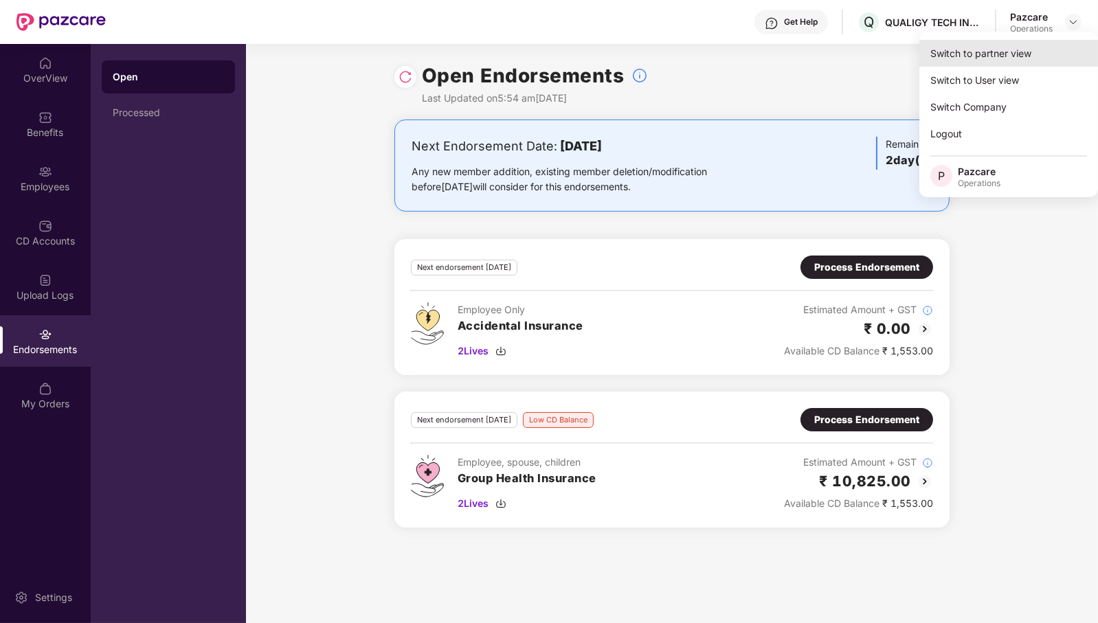
click at [1027, 48] on div "Switch to partner view" at bounding box center [1008, 53] width 179 height 27
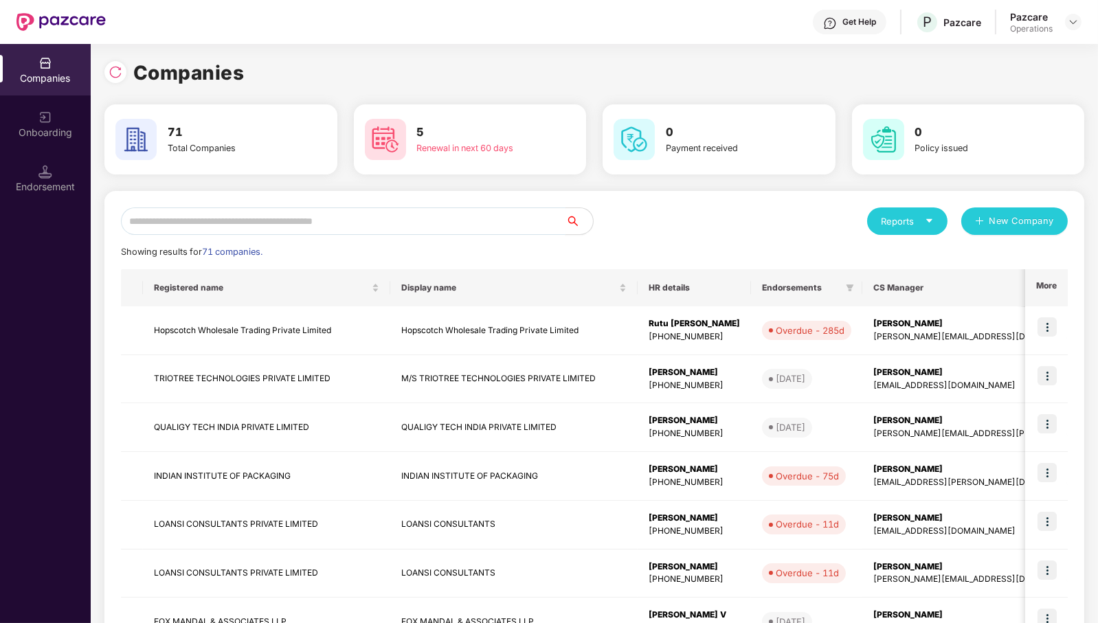
click at [381, 222] on input "text" at bounding box center [343, 220] width 444 height 27
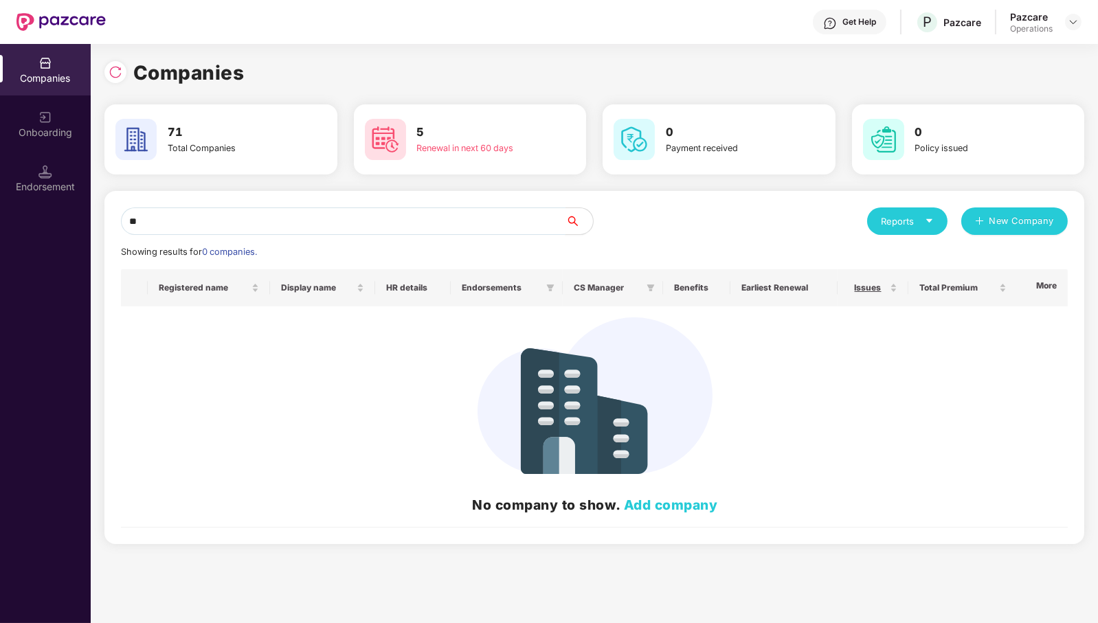
type input "*"
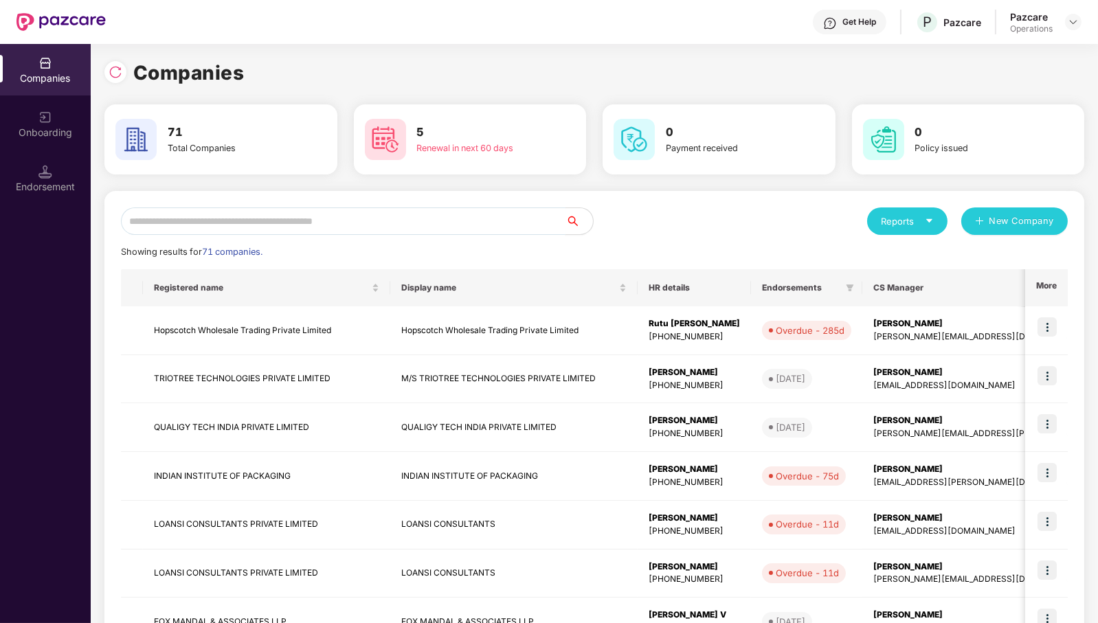
click at [441, 227] on input "text" at bounding box center [343, 220] width 444 height 27
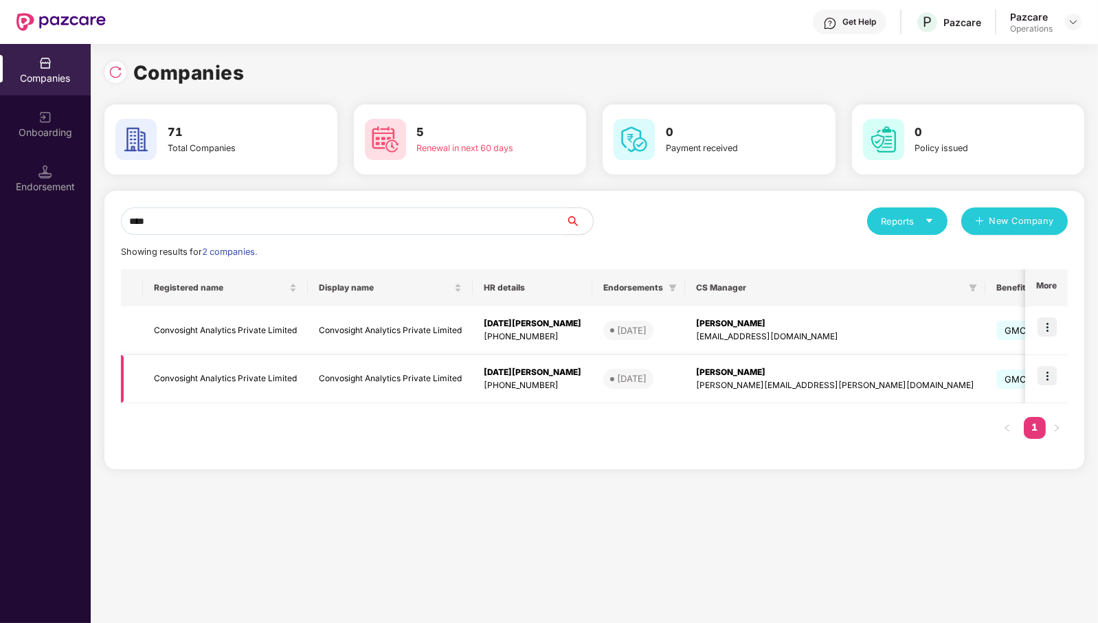
type input "****"
click at [1048, 369] on img at bounding box center [1046, 375] width 19 height 19
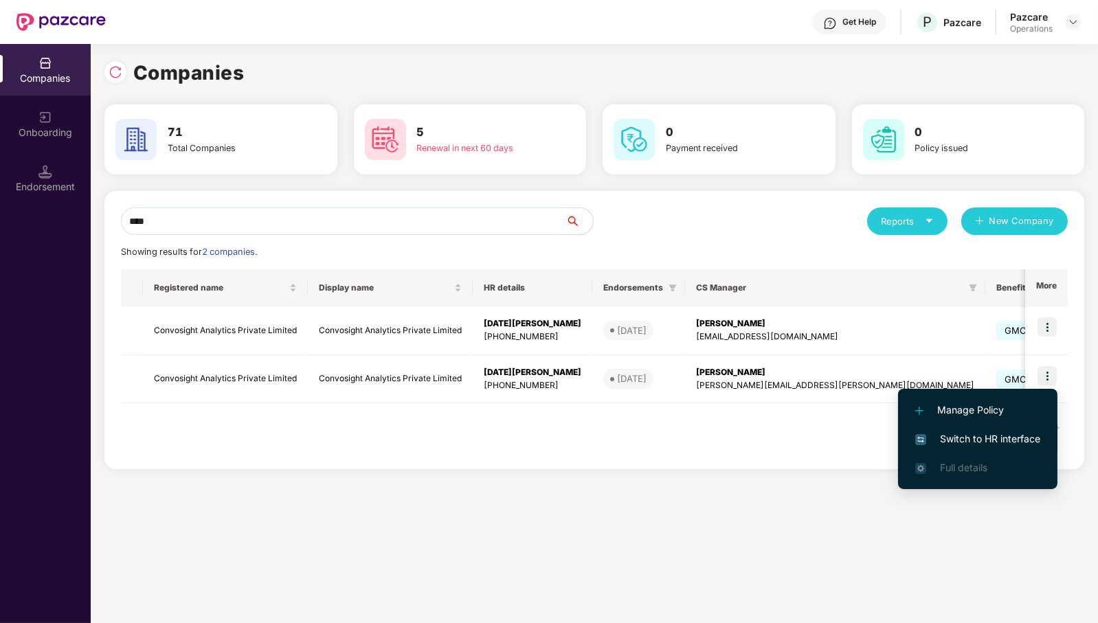
click at [1023, 435] on span "Switch to HR interface" at bounding box center [977, 438] width 125 height 15
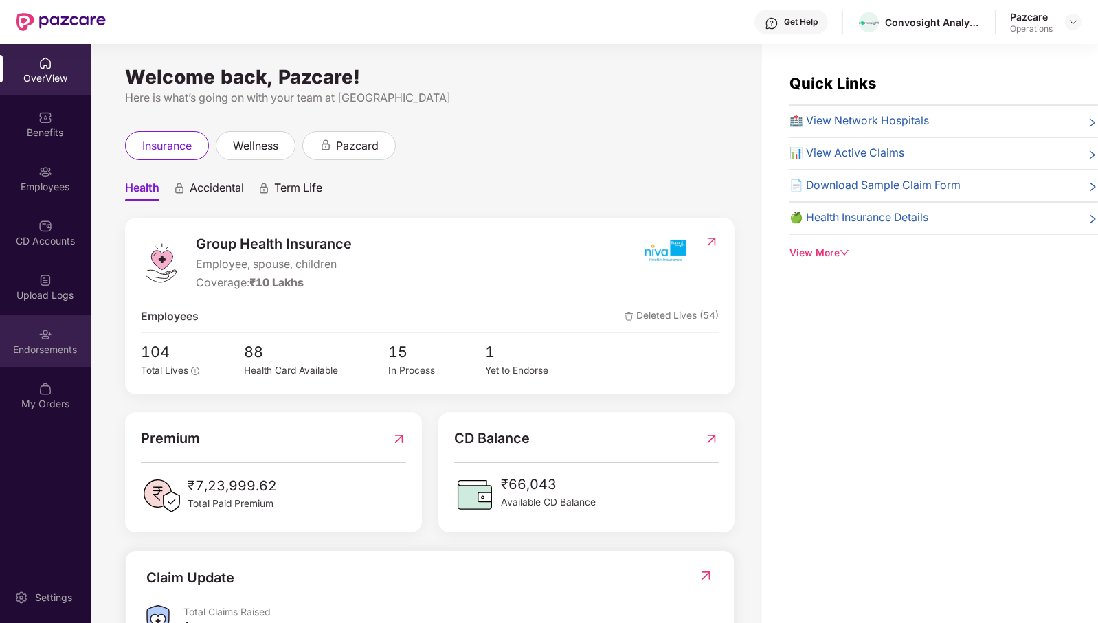
click at [34, 351] on div "Endorsements" at bounding box center [45, 350] width 91 height 14
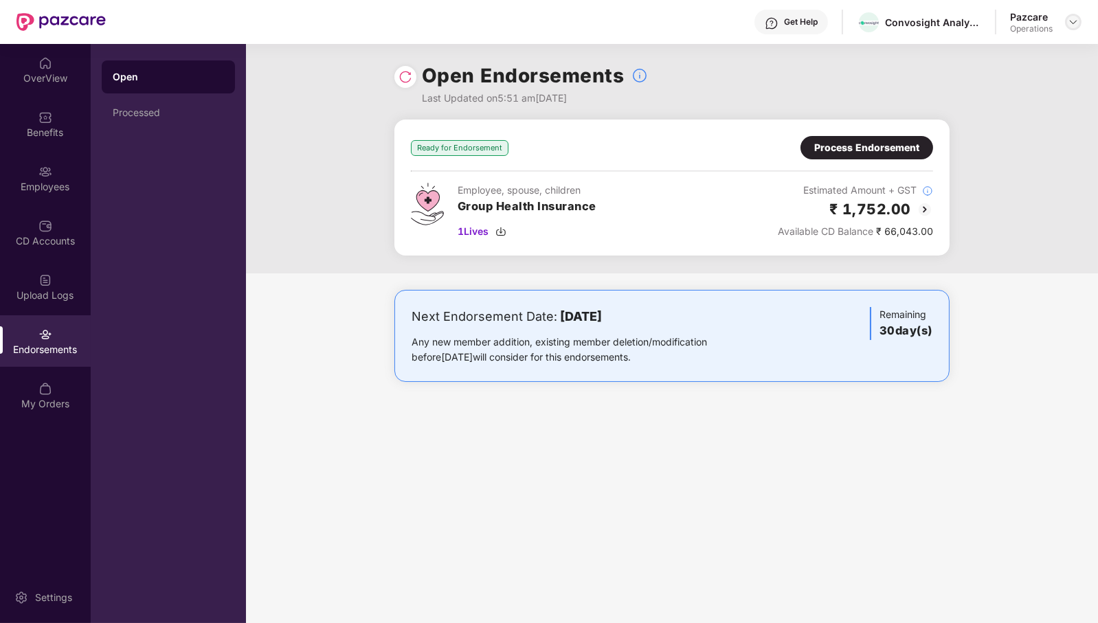
click at [1071, 25] on img at bounding box center [1072, 21] width 11 height 11
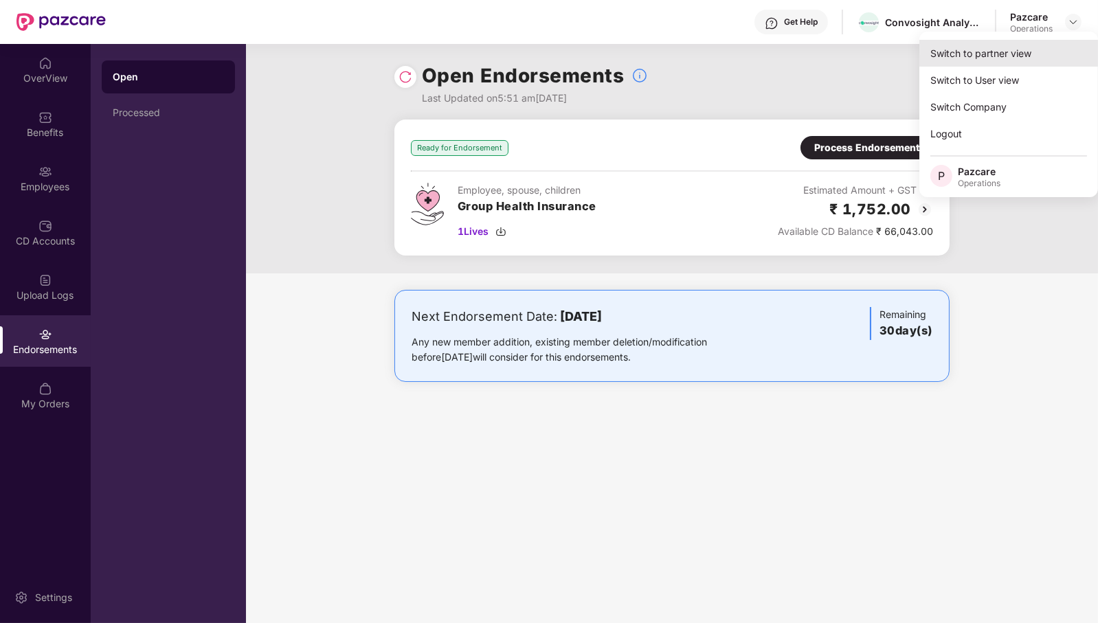
click at [1034, 50] on div "Switch to partner view" at bounding box center [1008, 53] width 179 height 27
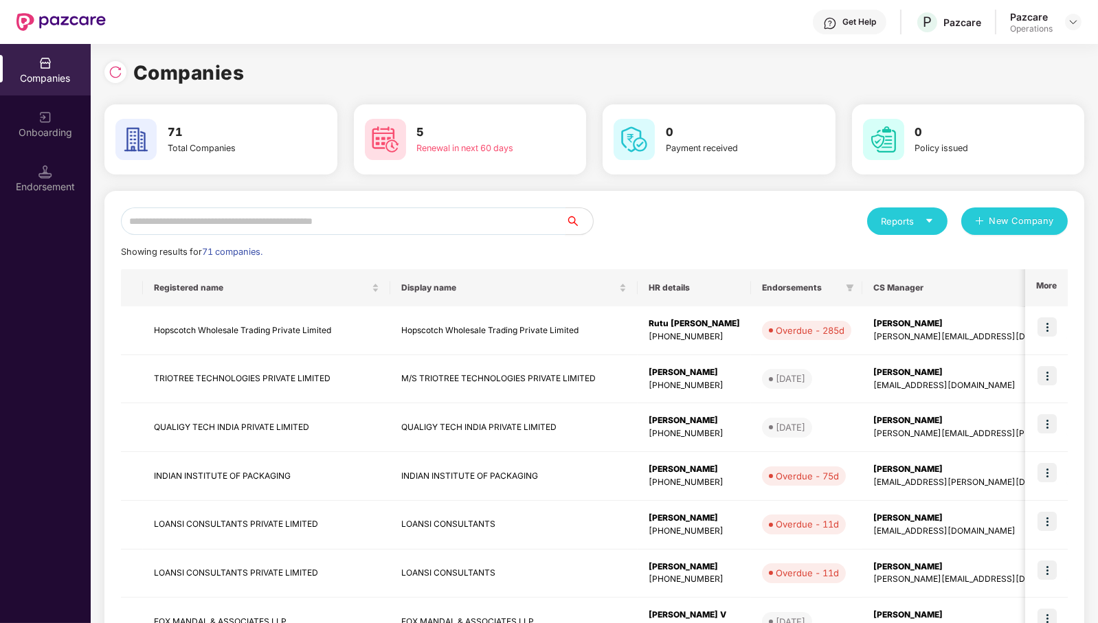
click at [221, 213] on input "text" at bounding box center [343, 220] width 444 height 27
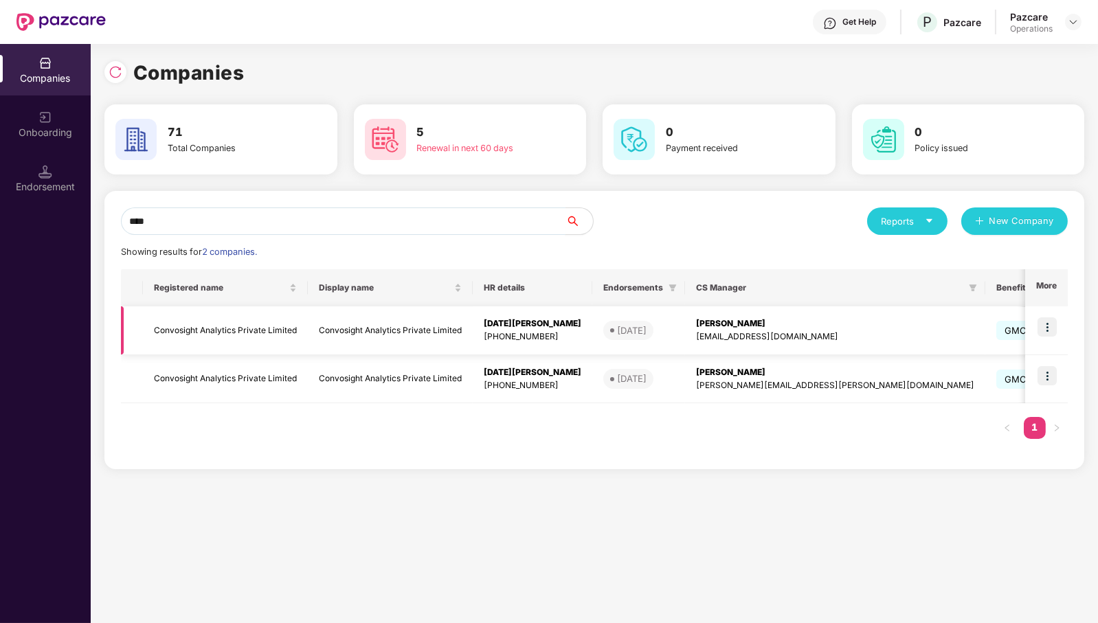
type input "****"
click at [1043, 326] on img at bounding box center [1046, 326] width 19 height 19
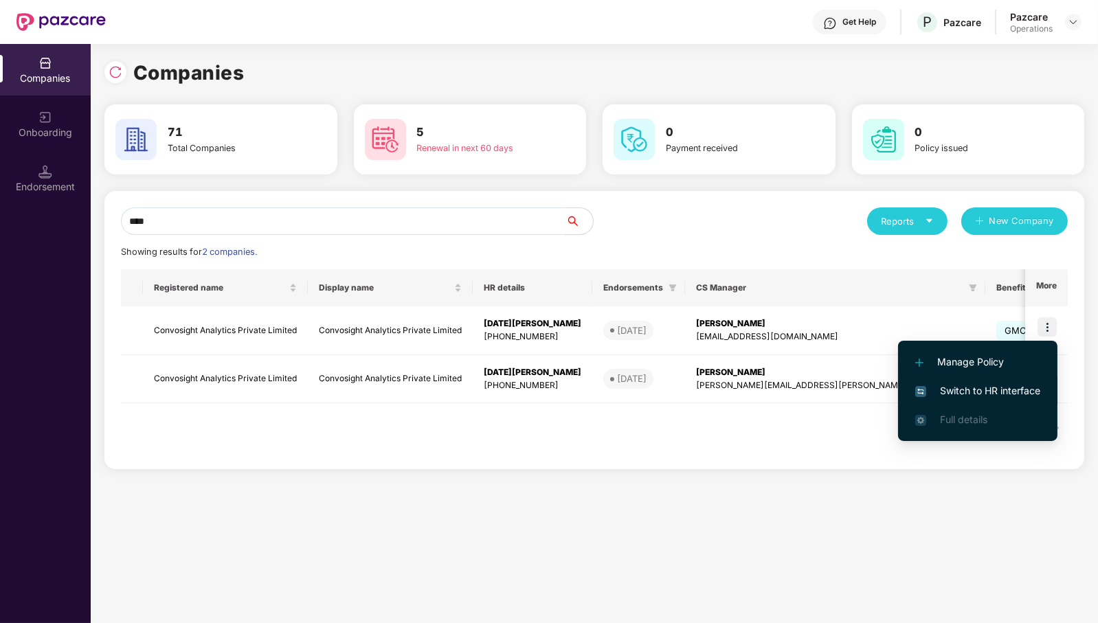
click at [989, 388] on span "Switch to HR interface" at bounding box center [977, 390] width 125 height 15
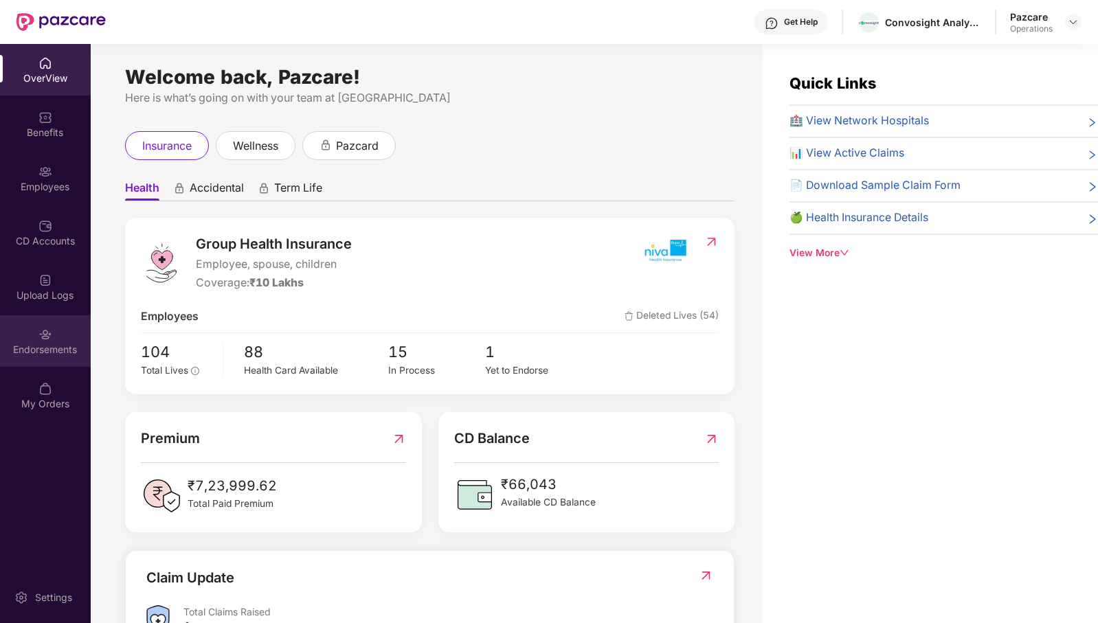
click at [38, 329] on div "Endorsements" at bounding box center [45, 341] width 91 height 52
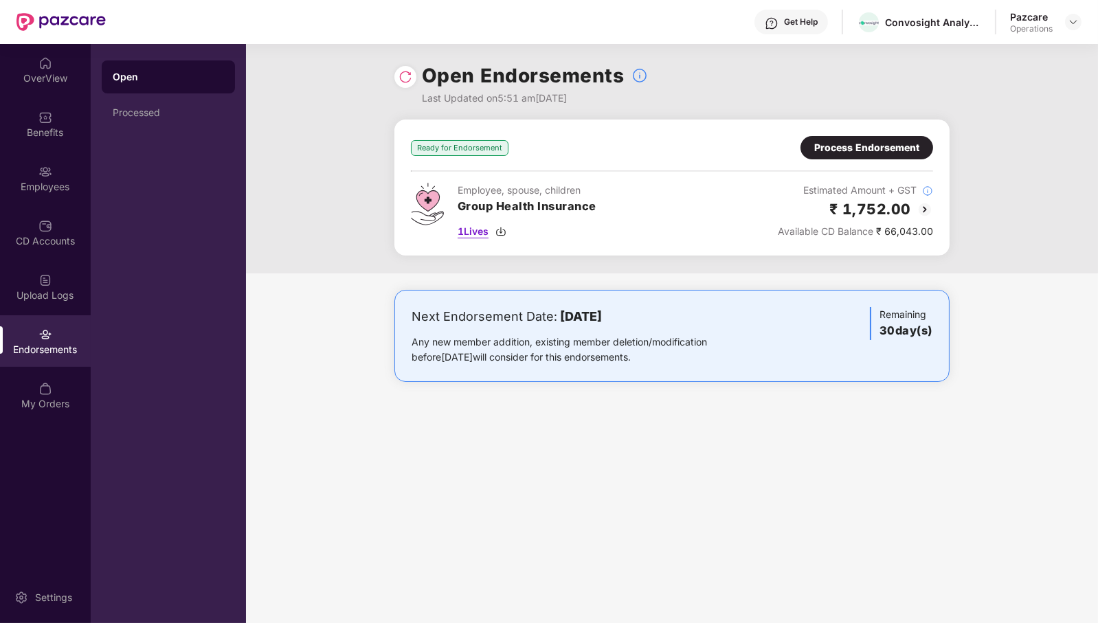
click at [477, 235] on span "1 Lives" at bounding box center [472, 231] width 31 height 15
